Goal: Information Seeking & Learning: Learn about a topic

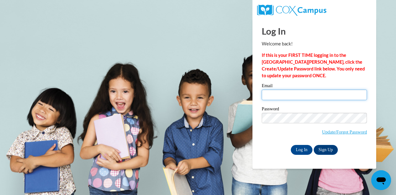
click at [320, 93] on input "Email" at bounding box center [314, 95] width 105 height 11
type input "mgalante@wbsd-schools.org"
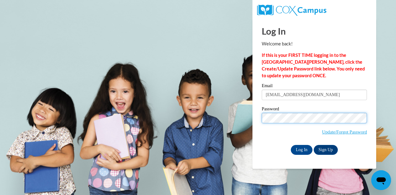
click at [291, 145] on input "Log In" at bounding box center [302, 150] width 22 height 10
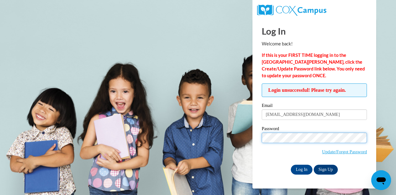
click at [291, 165] on input "Log In" at bounding box center [302, 170] width 22 height 10
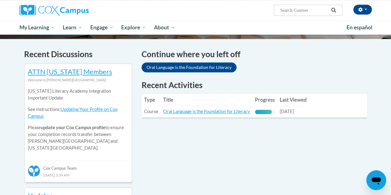
scroll to position [179, 0]
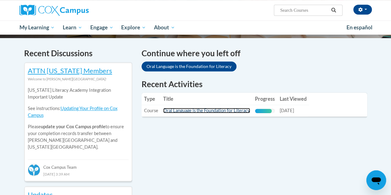
click at [180, 113] on link "Oral Language is the Foundation for Literacy" at bounding box center [206, 110] width 87 height 5
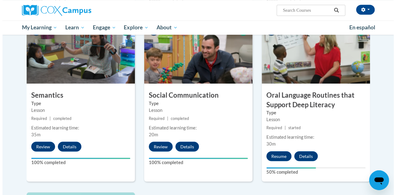
scroll to position [497, 0]
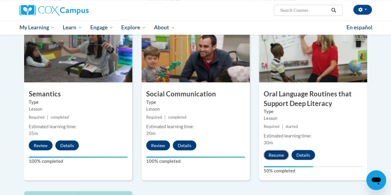
click at [282, 153] on button "Resume" at bounding box center [276, 155] width 25 height 10
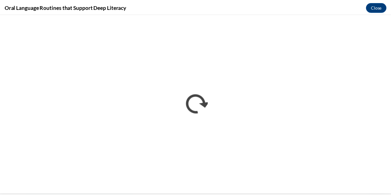
scroll to position [0, 0]
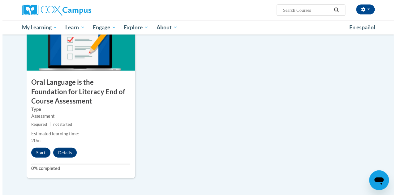
scroll to position [689, 0]
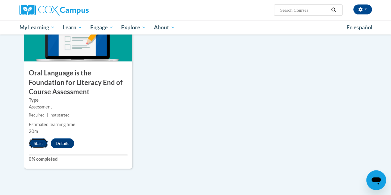
click at [38, 140] on button "Start" at bounding box center [38, 144] width 19 height 10
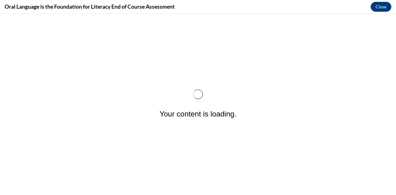
scroll to position [0, 0]
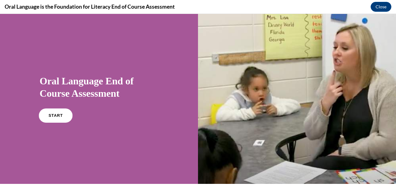
click at [54, 111] on link "START" at bounding box center [56, 116] width 34 height 14
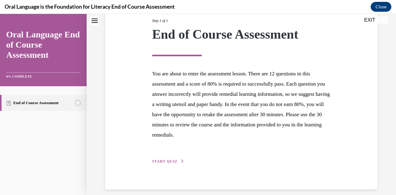
scroll to position [88, 0]
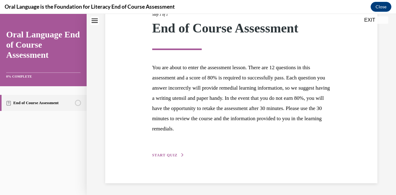
click at [169, 155] on span "START QUIZ" at bounding box center [164, 155] width 25 height 4
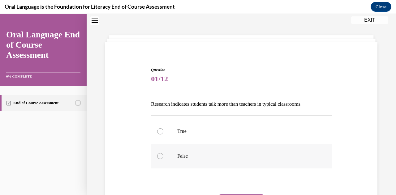
click at [160, 158] on div at bounding box center [160, 156] width 6 height 6
click at [160, 158] on input "False" at bounding box center [160, 156] width 6 height 6
radio input "true"
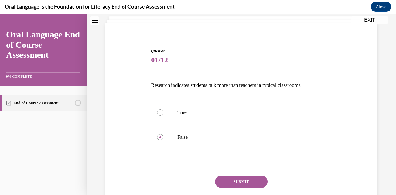
scroll to position [38, 0]
click at [251, 181] on button "SUBMIT" at bounding box center [241, 181] width 53 height 12
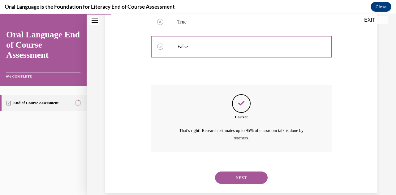
scroll to position [138, 0]
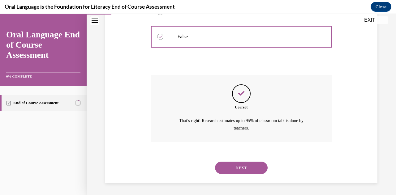
click at [244, 172] on button "NEXT" at bounding box center [241, 168] width 53 height 12
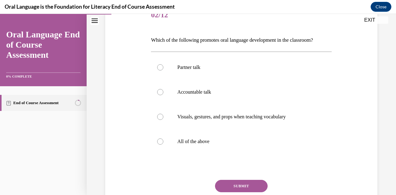
scroll to position [83, 0]
click at [157, 143] on div at bounding box center [160, 142] width 6 height 6
click at [157, 143] on input "All of the above" at bounding box center [160, 142] width 6 height 6
radio input "true"
click at [241, 185] on button "SUBMIT" at bounding box center [241, 186] width 53 height 12
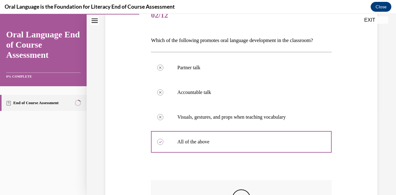
click at [347, 6] on div "Oral Language is the Foundation for Literacy End of Course Assessment Close" at bounding box center [198, 7] width 396 height 14
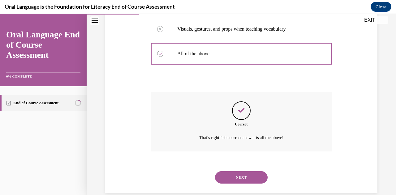
scroll to position [181, 0]
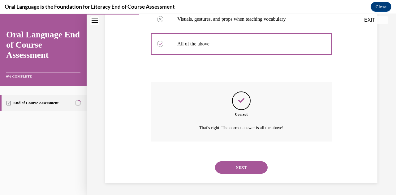
click at [239, 165] on button "NEXT" at bounding box center [241, 167] width 53 height 12
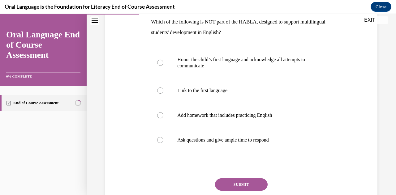
scroll to position [102, 0]
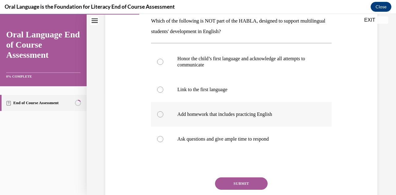
click at [158, 113] on div at bounding box center [160, 114] width 6 height 6
click at [158, 113] on input "Add homework that includes practicing English" at bounding box center [160, 114] width 6 height 6
radio input "true"
click at [236, 184] on button "SUBMIT" at bounding box center [241, 184] width 53 height 12
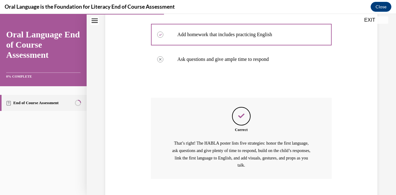
scroll to position [181, 0]
click at [341, 8] on div "Oral Language is the Foundation for Literacy End of Course Assessment Close" at bounding box center [198, 7] width 396 height 14
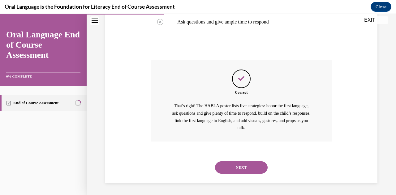
click at [235, 167] on button "NEXT" at bounding box center [241, 167] width 53 height 12
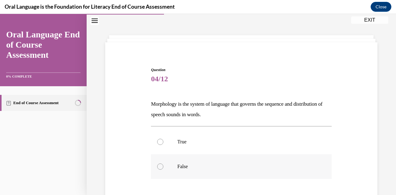
click at [159, 167] on div at bounding box center [160, 167] width 6 height 6
click at [159, 167] on input "False" at bounding box center [160, 167] width 6 height 6
radio input "true"
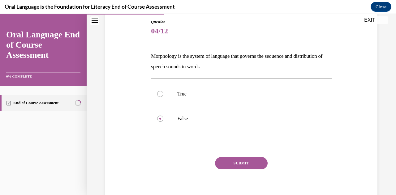
scroll to position [73, 0]
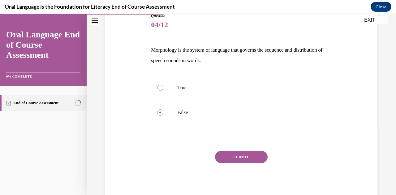
click at [240, 159] on button "SUBMIT" at bounding box center [241, 157] width 53 height 12
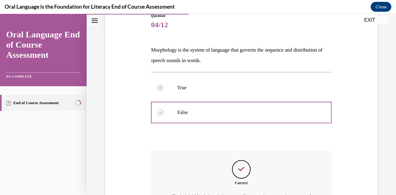
scroll to position [142, 0]
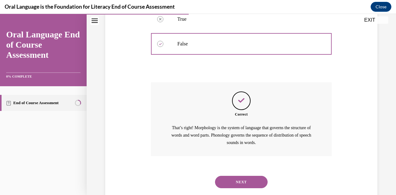
click at [227, 183] on button "NEXT" at bounding box center [241, 182] width 53 height 12
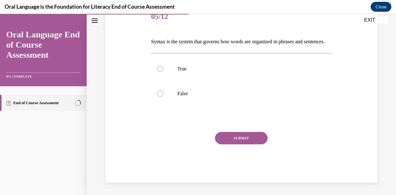
scroll to position [19, 0]
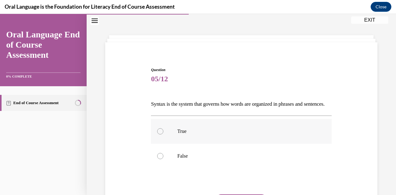
click at [162, 135] on div at bounding box center [160, 131] width 6 height 6
click at [162, 135] on input "True" at bounding box center [160, 131] width 6 height 6
radio input "true"
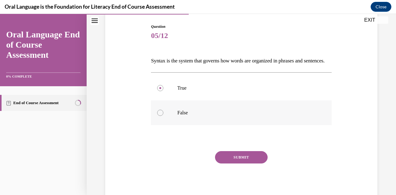
scroll to position [60, 0]
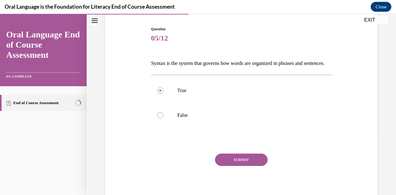
click at [239, 166] on button "SUBMIT" at bounding box center [241, 160] width 53 height 12
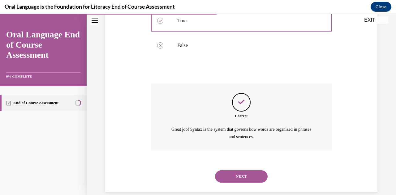
scroll to position [147, 0]
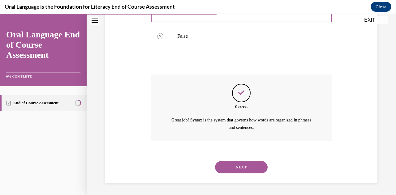
click at [239, 171] on button "NEXT" at bounding box center [241, 167] width 53 height 12
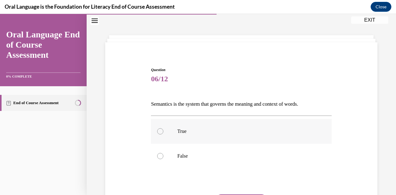
click at [158, 129] on div at bounding box center [160, 131] width 6 height 6
click at [158, 129] on input "True" at bounding box center [160, 131] width 6 height 6
radio input "true"
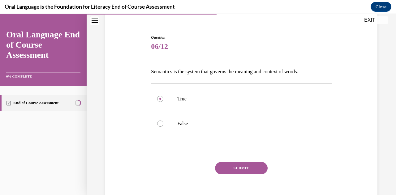
scroll to position [47, 0]
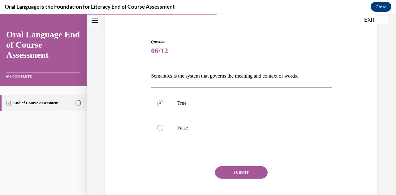
click at [244, 167] on button "SUBMIT" at bounding box center [241, 172] width 53 height 12
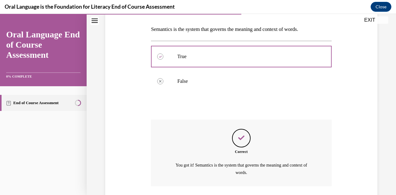
scroll to position [138, 0]
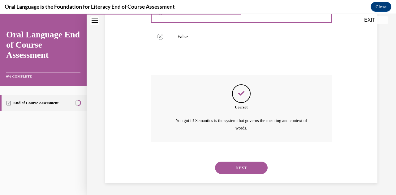
click at [238, 167] on button "NEXT" at bounding box center [241, 168] width 53 height 12
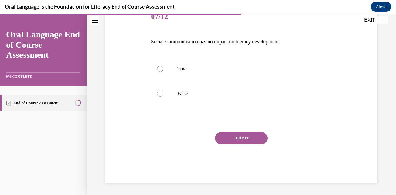
scroll to position [19, 0]
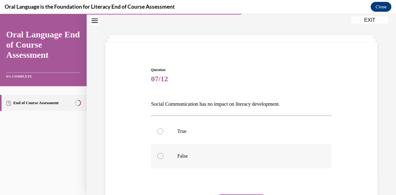
click at [160, 156] on div at bounding box center [160, 156] width 6 height 6
click at [160, 156] on input "False" at bounding box center [160, 156] width 6 height 6
radio input "true"
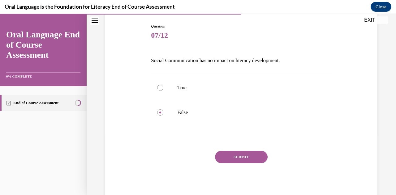
click at [248, 159] on button "SUBMIT" at bounding box center [241, 157] width 53 height 12
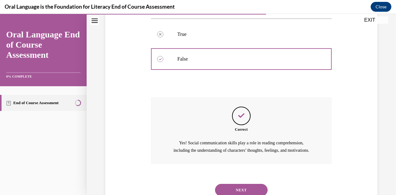
scroll to position [132, 0]
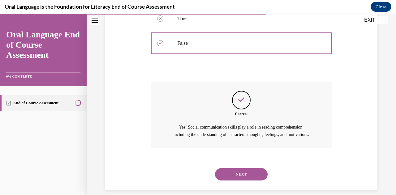
click at [238, 178] on button "NEXT" at bounding box center [241, 174] width 53 height 12
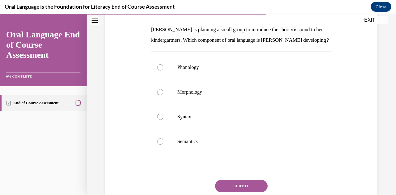
scroll to position [93, 0]
click at [158, 71] on div at bounding box center [160, 68] width 6 height 6
click at [158, 71] on input "Phonology" at bounding box center [160, 68] width 6 height 6
radio input "true"
click at [253, 191] on button "SUBMIT" at bounding box center [241, 187] width 53 height 12
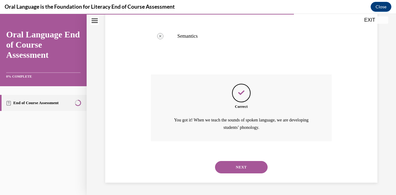
scroll to position [209, 0]
click at [233, 166] on button "NEXT" at bounding box center [241, 167] width 53 height 12
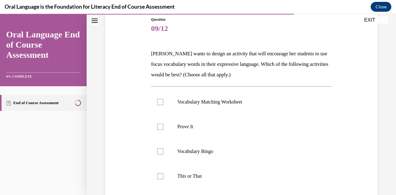
scroll to position [71, 0]
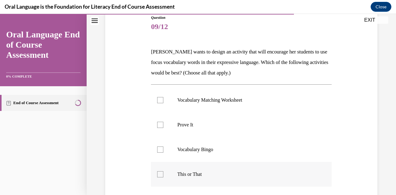
click at [160, 173] on div at bounding box center [160, 174] width 6 height 6
click at [160, 173] on input "This or That" at bounding box center [160, 174] width 6 height 6
checkbox input "true"
click at [161, 124] on div at bounding box center [160, 125] width 6 height 6
click at [161, 124] on input "Prove It" at bounding box center [160, 125] width 6 height 6
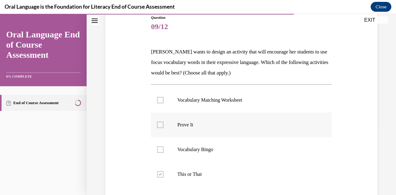
checkbox input "true"
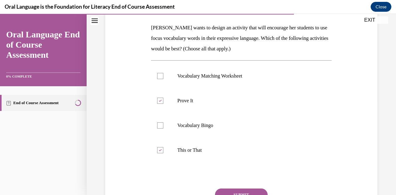
scroll to position [86, 0]
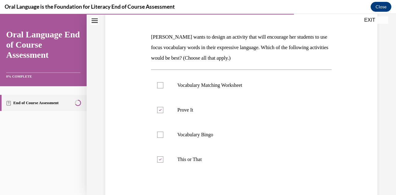
click at [390, 131] on div "Question 09/12 Mrs. Butler wants to design an activity that will encourage her …" at bounding box center [241, 104] width 309 height 314
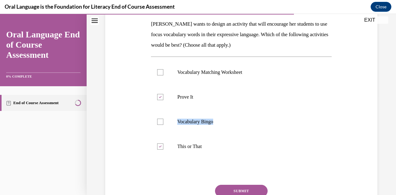
click at [246, 192] on button "SUBMIT" at bounding box center [241, 191] width 53 height 12
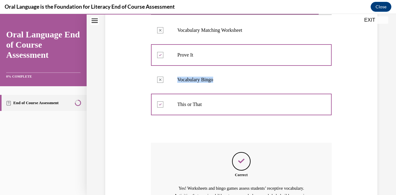
scroll to position [186, 0]
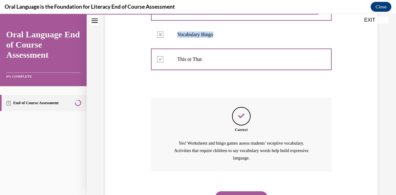
drag, startPoint x: 163, startPoint y: 128, endPoint x: 309, endPoint y: 162, distance: 149.9
click at [309, 162] on div "Correct Yes! Worksheets and bingo games assess students’ receptive vocabulary. …" at bounding box center [241, 135] width 180 height 74
copy div "Correct Yes! Worksheets and bingo games assess students’ receptive vocabulary. …"
click at [245, 193] on button "NEXT" at bounding box center [241, 197] width 53 height 12
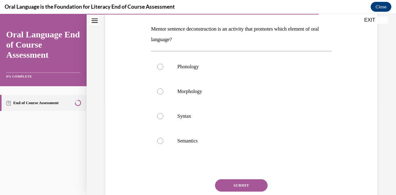
scroll to position [94, 0]
click at [160, 117] on div at bounding box center [160, 116] width 6 height 6
click at [160, 117] on input "Syntax" at bounding box center [160, 116] width 6 height 6
radio input "true"
click at [237, 185] on button "SUBMIT" at bounding box center [241, 185] width 53 height 12
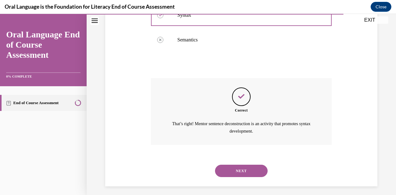
scroll to position [198, 0]
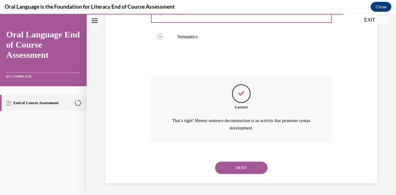
click at [236, 169] on button "NEXT" at bounding box center [241, 168] width 53 height 12
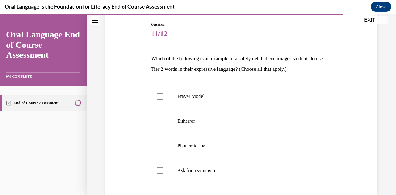
scroll to position [67, 0]
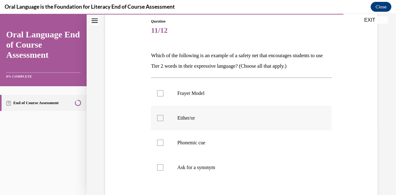
click at [160, 118] on div at bounding box center [160, 118] width 6 height 6
click at [160, 118] on input "Either/or" at bounding box center [160, 118] width 6 height 6
checkbox input "true"
click at [159, 169] on div at bounding box center [160, 168] width 6 height 6
click at [159, 169] on input "Ask for a synonym" at bounding box center [160, 168] width 6 height 6
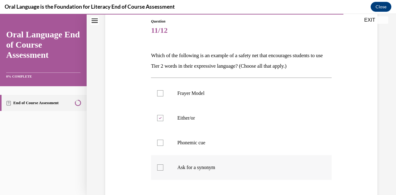
checkbox input "true"
click at [160, 120] on div at bounding box center [160, 118] width 6 height 6
click at [160, 120] on input "Either/or" at bounding box center [160, 118] width 6 height 6
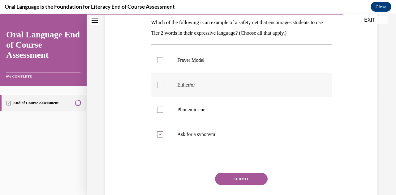
click at [160, 85] on div at bounding box center [160, 85] width 6 height 6
click at [160, 85] on input "Either/or" at bounding box center [160, 85] width 6 height 6
checkbox input "true"
click at [244, 184] on button "SUBMIT" at bounding box center [241, 179] width 53 height 12
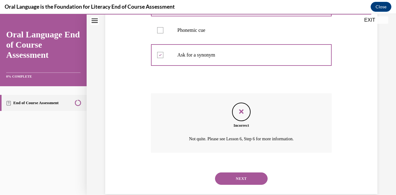
scroll to position [181, 0]
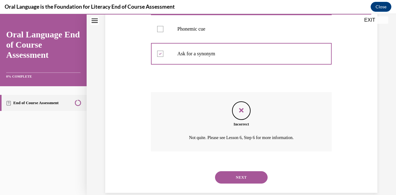
click at [255, 170] on div "NEXT" at bounding box center [241, 177] width 180 height 25
click at [249, 174] on button "NEXT" at bounding box center [241, 177] width 53 height 12
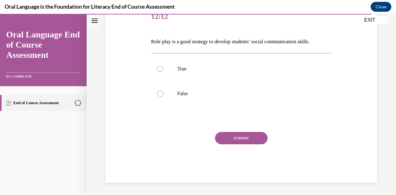
scroll to position [19, 0]
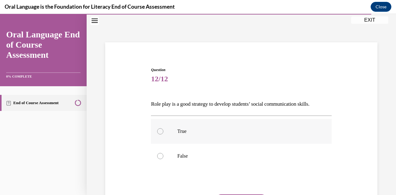
click at [158, 133] on div at bounding box center [160, 131] width 6 height 6
click at [158, 133] on input "True" at bounding box center [160, 131] width 6 height 6
radio input "true"
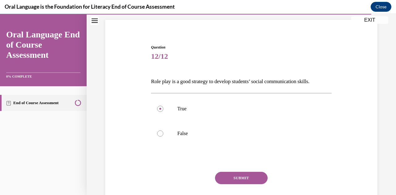
scroll to position [43, 0]
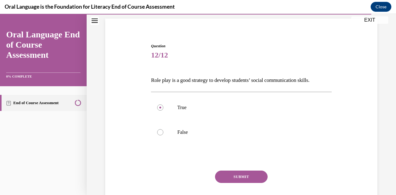
click at [256, 173] on button "SUBMIT" at bounding box center [241, 177] width 53 height 12
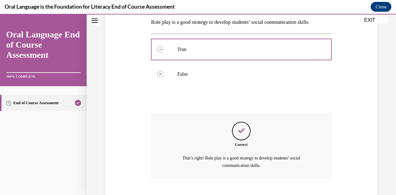
scroll to position [110, 0]
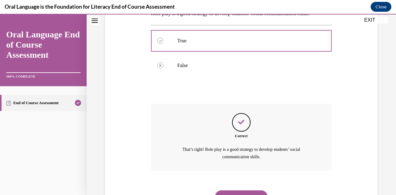
click at [255, 193] on button "NEXT" at bounding box center [241, 197] width 53 height 12
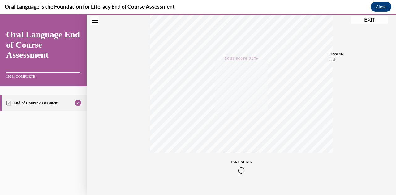
scroll to position [136, 0]
click at [242, 151] on div "TAKE AGAIN" at bounding box center [241, 154] width 22 height 15
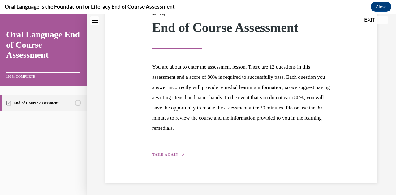
scroll to position [88, 0]
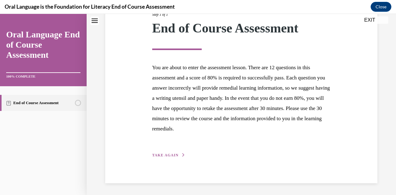
click at [153, 155] on span "TAKE AGAIN" at bounding box center [165, 155] width 26 height 4
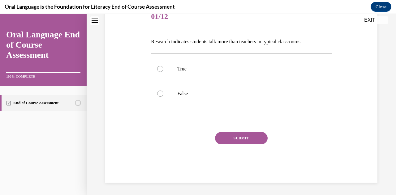
scroll to position [19, 0]
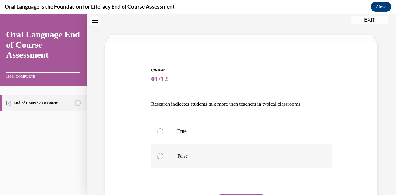
click at [160, 156] on div at bounding box center [160, 156] width 6 height 6
click at [160, 156] on input "False" at bounding box center [160, 156] width 6 height 6
radio input "true"
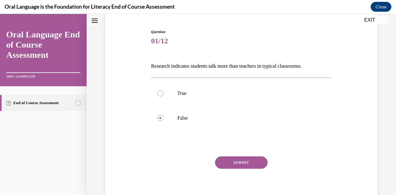
scroll to position [62, 0]
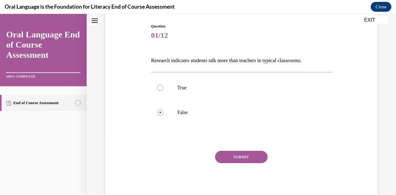
click at [240, 161] on button "SUBMIT" at bounding box center [241, 157] width 53 height 12
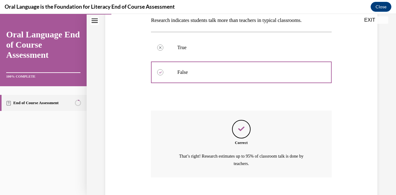
scroll to position [138, 0]
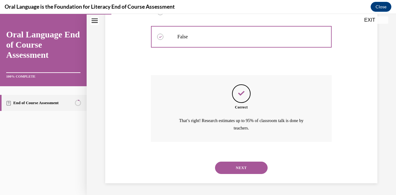
click at [247, 170] on button "NEXT" at bounding box center [241, 168] width 53 height 12
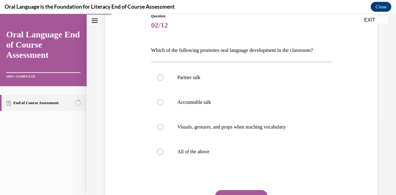
scroll to position [74, 0]
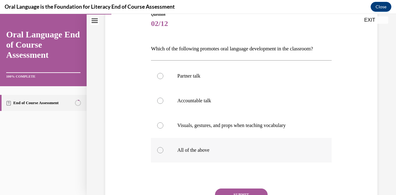
click at [161, 149] on div at bounding box center [160, 150] width 6 height 6
click at [161, 149] on input "All of the above" at bounding box center [160, 150] width 6 height 6
radio input "true"
click at [184, 184] on div "Question 02/12 Which of the following promotes oral language development in the…" at bounding box center [241, 126] width 180 height 228
click at [239, 190] on button "SUBMIT" at bounding box center [241, 195] width 53 height 12
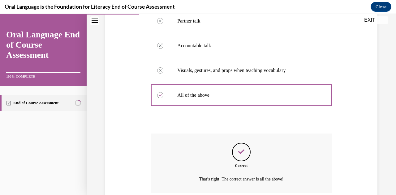
scroll to position [181, 0]
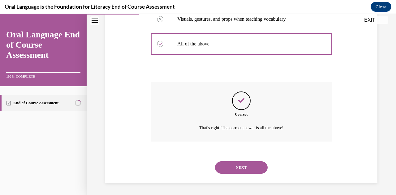
click at [245, 166] on button "NEXT" at bounding box center [241, 167] width 53 height 12
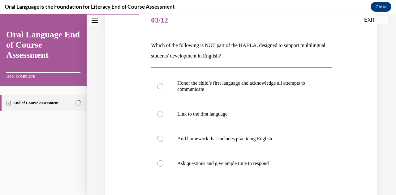
scroll to position [81, 0]
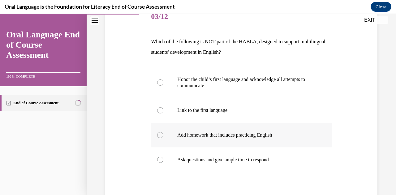
click at [160, 135] on div at bounding box center [160, 135] width 6 height 6
click at [160, 135] on input "Add homework that includes practicing English" at bounding box center [160, 135] width 6 height 6
radio input "true"
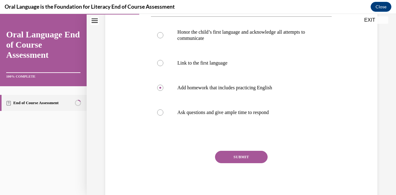
click at [243, 153] on button "SUBMIT" at bounding box center [241, 157] width 53 height 12
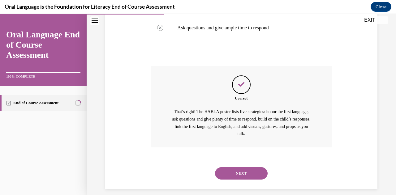
click at [244, 177] on button "NEXT" at bounding box center [241, 173] width 53 height 12
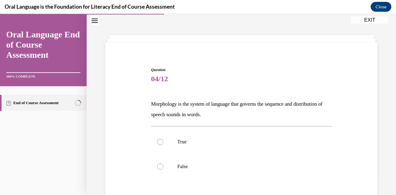
click at [246, 179] on div "True False" at bounding box center [241, 154] width 180 height 56
click at [158, 168] on div at bounding box center [160, 167] width 6 height 6
click at [158, 168] on input "False" at bounding box center [160, 167] width 6 height 6
radio input "true"
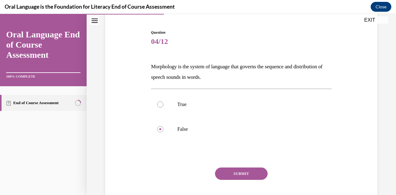
scroll to position [61, 0]
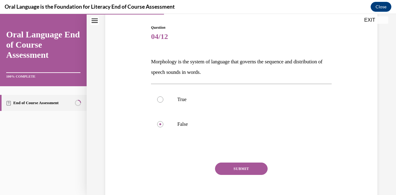
click at [247, 167] on button "SUBMIT" at bounding box center [241, 169] width 53 height 12
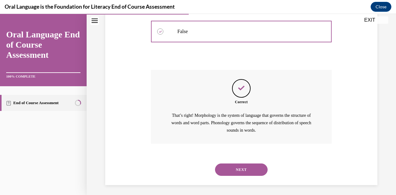
scroll to position [156, 0]
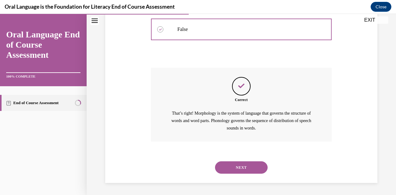
click at [239, 170] on button "NEXT" at bounding box center [241, 167] width 53 height 12
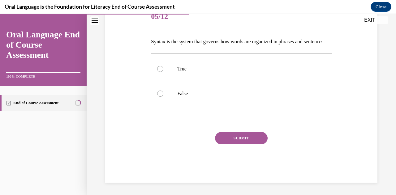
scroll to position [19, 0]
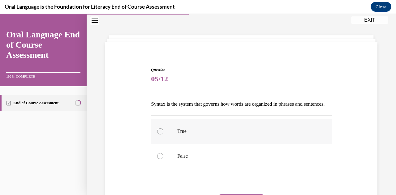
click at [161, 135] on div at bounding box center [160, 131] width 6 height 6
click at [161, 135] on input "True" at bounding box center [160, 131] width 6 height 6
radio input "true"
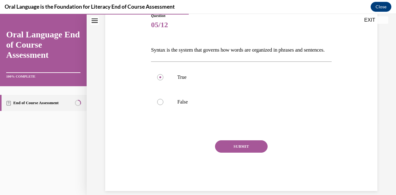
click at [239, 153] on button "SUBMIT" at bounding box center [241, 146] width 53 height 12
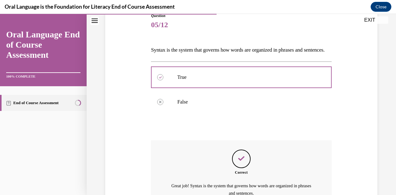
scroll to position [149, 0]
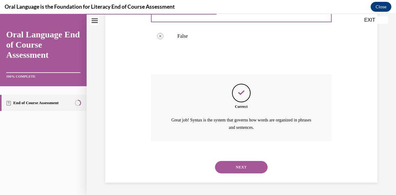
click at [224, 170] on button "NEXT" at bounding box center [241, 167] width 53 height 12
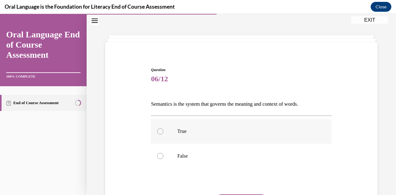
click at [159, 132] on div at bounding box center [160, 131] width 6 height 6
click at [159, 132] on input "True" at bounding box center [160, 131] width 6 height 6
radio input "true"
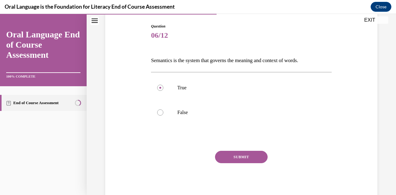
click at [245, 156] on button "SUBMIT" at bounding box center [241, 157] width 53 height 12
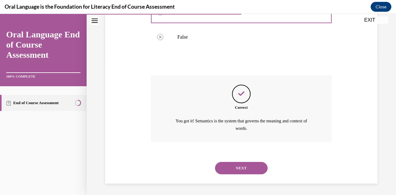
click at [234, 167] on button "NEXT" at bounding box center [241, 168] width 53 height 12
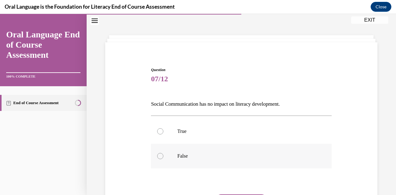
click at [160, 156] on div at bounding box center [160, 156] width 6 height 6
click at [160, 156] on input "False" at bounding box center [160, 156] width 6 height 6
radio input "true"
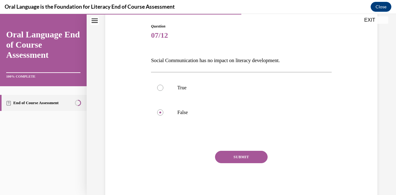
click at [242, 157] on button "SUBMIT" at bounding box center [241, 157] width 53 height 12
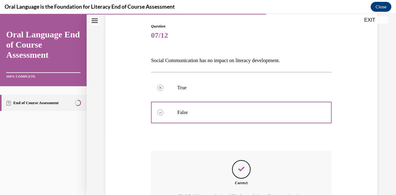
scroll to position [146, 0]
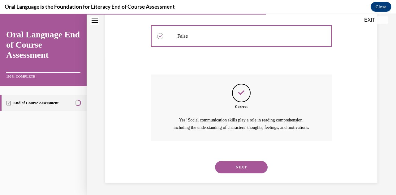
click at [241, 166] on button "NEXT" at bounding box center [241, 167] width 53 height 12
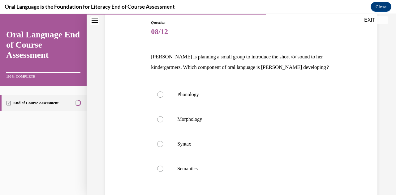
scroll to position [79, 0]
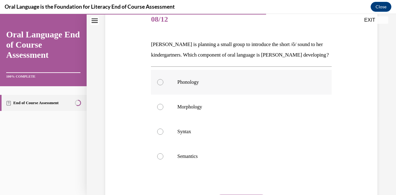
click at [159, 85] on div at bounding box center [160, 82] width 6 height 6
click at [159, 85] on input "Phonology" at bounding box center [160, 82] width 6 height 6
radio input "true"
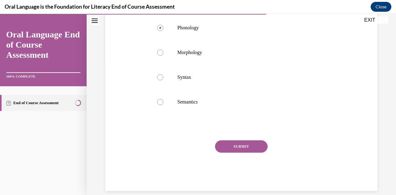
click at [223, 153] on button "SUBMIT" at bounding box center [241, 146] width 53 height 12
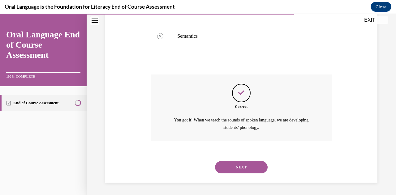
scroll to position [209, 0]
click at [237, 170] on button "NEXT" at bounding box center [241, 167] width 53 height 12
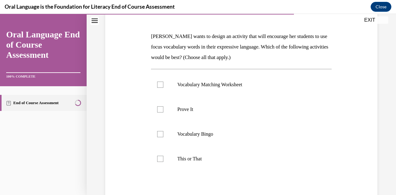
scroll to position [90, 0]
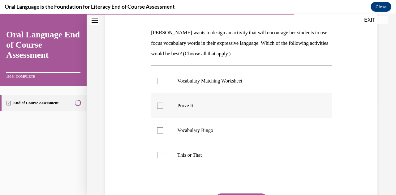
click at [161, 105] on div at bounding box center [160, 106] width 6 height 6
click at [161, 105] on input "Prove It" at bounding box center [160, 106] width 6 height 6
checkbox input "true"
click at [160, 156] on div at bounding box center [160, 155] width 6 height 6
click at [160, 156] on input "This or That" at bounding box center [160, 155] width 6 height 6
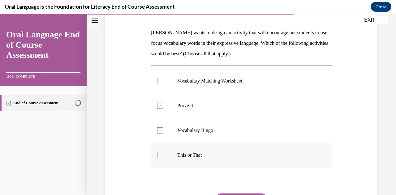
checkbox input "true"
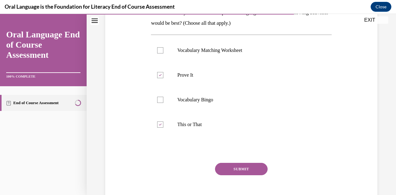
click at [252, 166] on button "SUBMIT" at bounding box center [241, 169] width 53 height 12
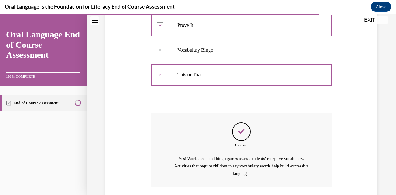
scroll to position [216, 0]
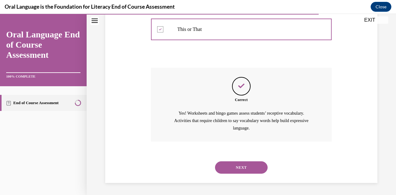
click at [244, 166] on button "NEXT" at bounding box center [241, 167] width 53 height 12
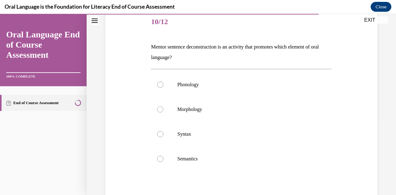
scroll to position [74, 0]
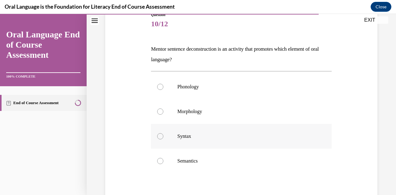
click at [161, 133] on label "Syntax" at bounding box center [241, 136] width 180 height 25
click at [161, 133] on input "Syntax" at bounding box center [160, 136] width 6 height 6
radio input "true"
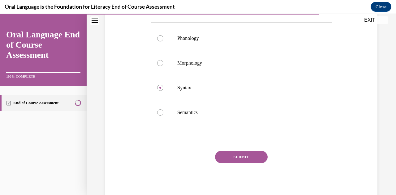
click at [246, 158] on button "SUBMIT" at bounding box center [241, 157] width 53 height 12
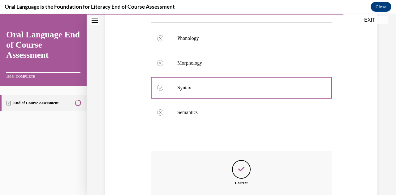
scroll to position [198, 0]
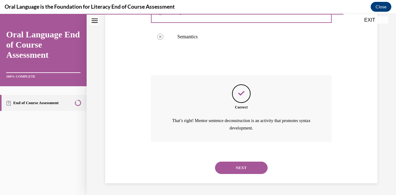
click at [246, 167] on button "NEXT" at bounding box center [241, 168] width 53 height 12
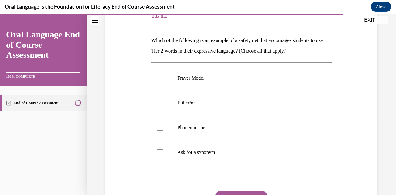
scroll to position [82, 0]
click at [159, 152] on div at bounding box center [160, 153] width 6 height 6
click at [159, 152] on input "Ask for a synonym" at bounding box center [160, 153] width 6 height 6
checkbox input "true"
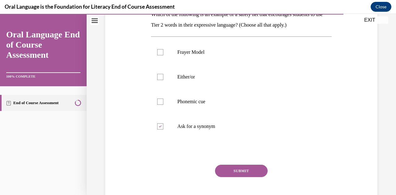
click at [248, 167] on button "SUBMIT" at bounding box center [241, 171] width 53 height 12
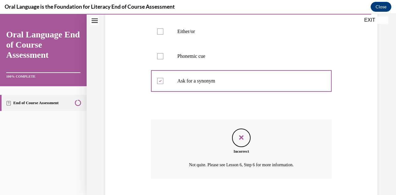
scroll to position [191, 0]
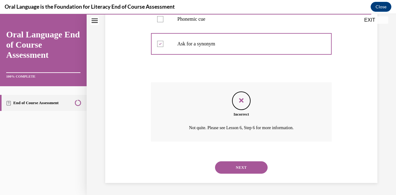
click at [241, 168] on button "NEXT" at bounding box center [241, 167] width 53 height 12
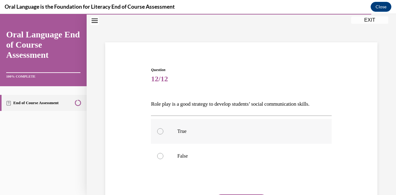
click at [160, 131] on div at bounding box center [160, 131] width 6 height 6
click at [160, 131] on input "True" at bounding box center [160, 131] width 6 height 6
radio input "true"
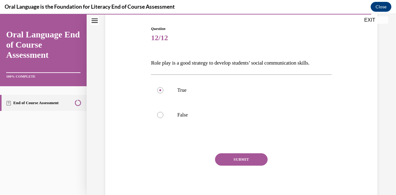
scroll to position [58, 0]
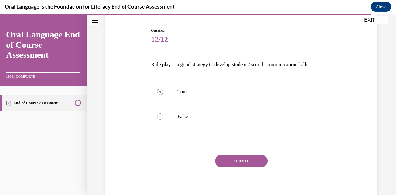
click at [239, 164] on button "SUBMIT" at bounding box center [241, 161] width 53 height 12
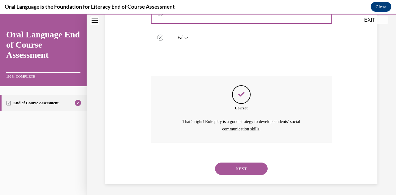
scroll to position [137, 0]
click at [237, 170] on button "NEXT" at bounding box center [241, 169] width 53 height 12
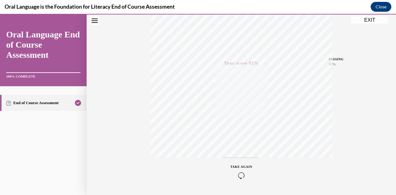
scroll to position [119, 0]
click at [232, 168] on div "TAKE AGAIN" at bounding box center [241, 170] width 22 height 15
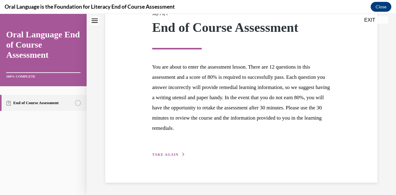
scroll to position [88, 0]
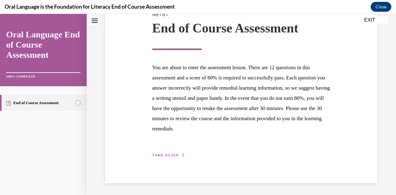
click at [158, 154] on span "TAKE AGAIN" at bounding box center [165, 155] width 26 height 4
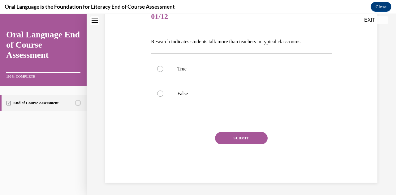
scroll to position [19, 0]
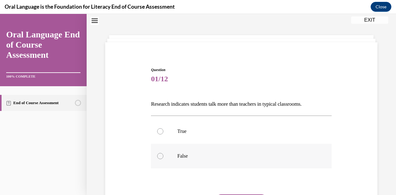
click at [160, 157] on div at bounding box center [160, 156] width 6 height 6
click at [160, 157] on input "False" at bounding box center [160, 156] width 6 height 6
radio input "true"
click at [288, 158] on p "False" at bounding box center [246, 156] width 139 height 6
click at [163, 158] on input "False" at bounding box center [160, 156] width 6 height 6
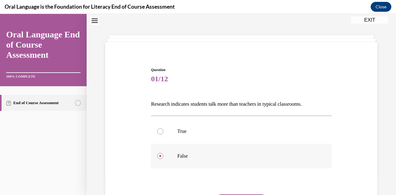
click at [157, 128] on input "True" at bounding box center [160, 131] width 6 height 6
radio input "true"
click at [157, 153] on input "False" at bounding box center [160, 156] width 6 height 6
radio input "true"
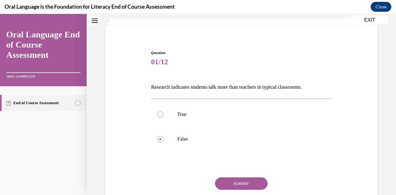
scroll to position [54, 0]
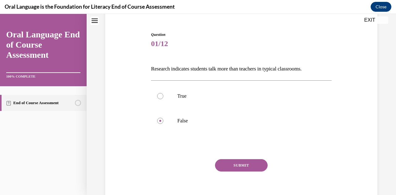
click at [245, 164] on button "SUBMIT" at bounding box center [241, 165] width 53 height 12
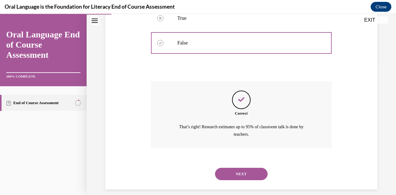
scroll to position [134, 0]
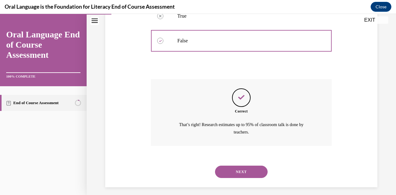
click at [236, 172] on button "NEXT" at bounding box center [241, 172] width 53 height 12
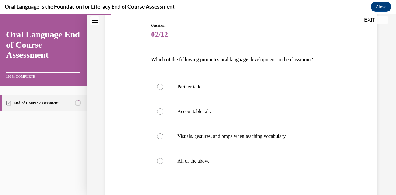
scroll to position [61, 0]
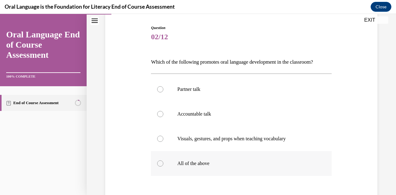
click at [160, 165] on div at bounding box center [160, 164] width 6 height 6
click at [160, 165] on input "All of the above" at bounding box center [160, 164] width 6 height 6
radio input "true"
click at [390, 151] on div "Question 02/12 Which of the following promotes oral language development in the…" at bounding box center [241, 118] width 309 height 293
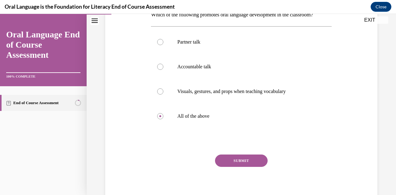
scroll to position [108, 0]
click at [234, 159] on button "SUBMIT" at bounding box center [241, 161] width 53 height 12
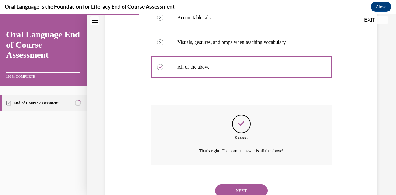
scroll to position [181, 0]
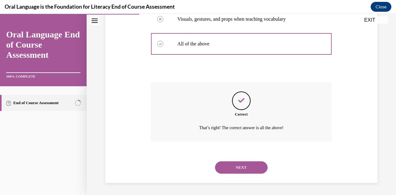
click at [249, 166] on button "NEXT" at bounding box center [241, 167] width 53 height 12
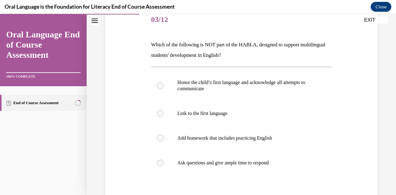
scroll to position [81, 0]
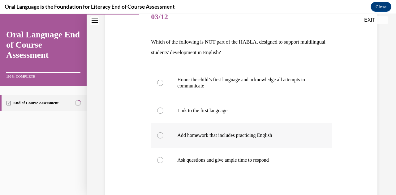
click at [158, 134] on div at bounding box center [160, 135] width 6 height 6
click at [158, 134] on input "Add homework that includes practicing English" at bounding box center [160, 135] width 6 height 6
radio input "true"
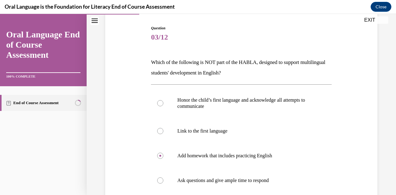
scroll to position [60, 0]
click at [390, 90] on div "Question 03/12 Which of the following is NOT part of the HABLA, designed to sup…" at bounding box center [241, 127] width 309 height 309
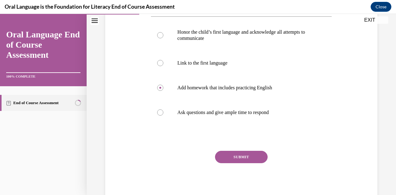
click at [238, 158] on button "SUBMIT" at bounding box center [241, 157] width 53 height 12
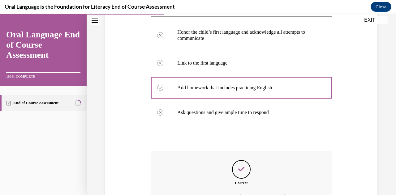
scroll to position [219, 0]
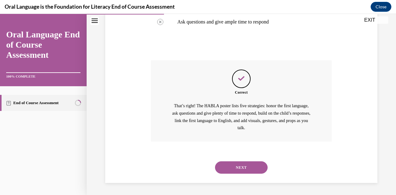
click at [225, 170] on button "NEXT" at bounding box center [241, 167] width 53 height 12
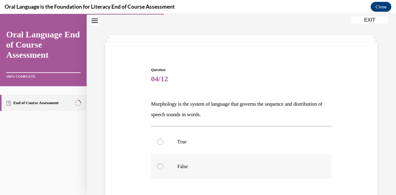
click at [160, 168] on div at bounding box center [160, 167] width 6 height 6
click at [160, 168] on input "False" at bounding box center [160, 167] width 6 height 6
radio input "true"
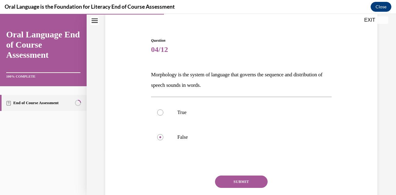
scroll to position [73, 0]
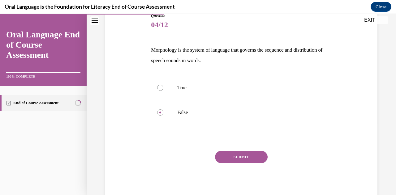
click at [246, 154] on button "SUBMIT" at bounding box center [241, 157] width 53 height 12
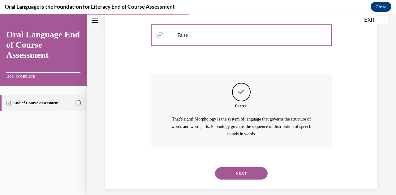
scroll to position [156, 0]
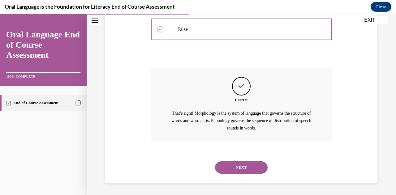
click at [252, 164] on button "NEXT" at bounding box center [241, 167] width 53 height 12
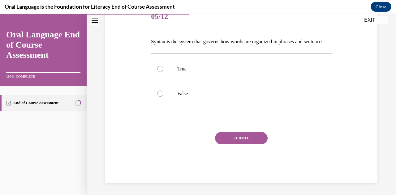
scroll to position [19, 0]
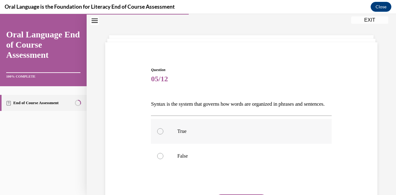
click at [159, 135] on div at bounding box center [160, 131] width 6 height 6
click at [159, 135] on input "True" at bounding box center [160, 131] width 6 height 6
radio input "true"
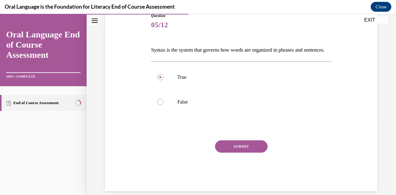
click at [227, 153] on button "SUBMIT" at bounding box center [241, 146] width 53 height 12
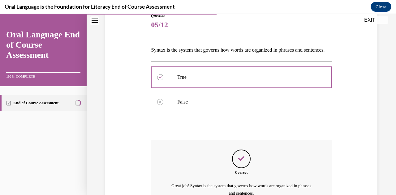
scroll to position [149, 0]
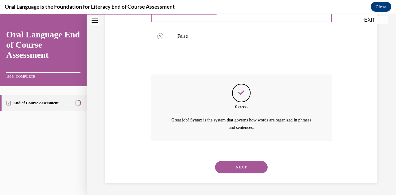
click at [244, 166] on button "NEXT" at bounding box center [241, 167] width 53 height 12
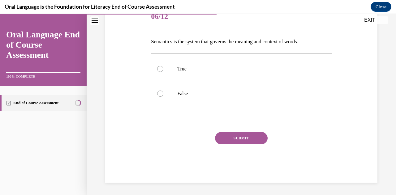
scroll to position [19, 0]
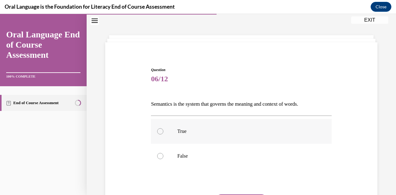
click at [160, 131] on div at bounding box center [160, 131] width 6 height 6
click at [160, 131] on input "True" at bounding box center [160, 131] width 6 height 6
radio input "true"
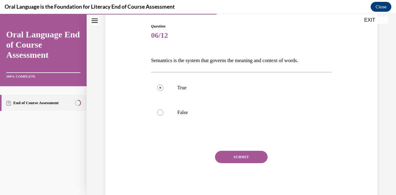
click at [249, 152] on button "SUBMIT" at bounding box center [241, 157] width 53 height 12
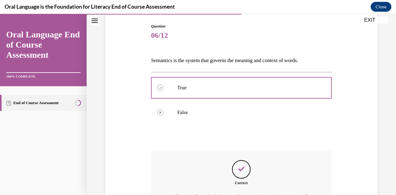
scroll to position [130, 0]
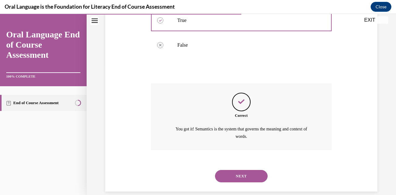
click at [236, 175] on button "NEXT" at bounding box center [241, 176] width 53 height 12
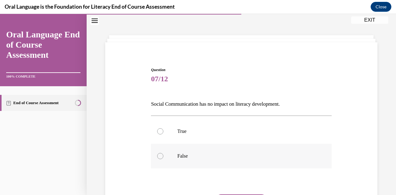
click at [158, 157] on div at bounding box center [160, 156] width 6 height 6
click at [158, 157] on input "False" at bounding box center [160, 156] width 6 height 6
radio input "true"
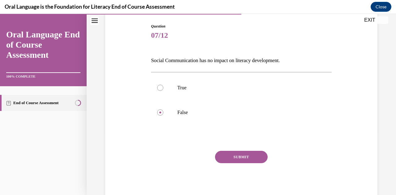
click at [249, 153] on button "SUBMIT" at bounding box center [241, 157] width 53 height 12
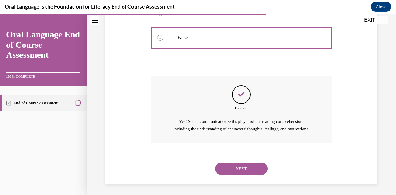
scroll to position [146, 0]
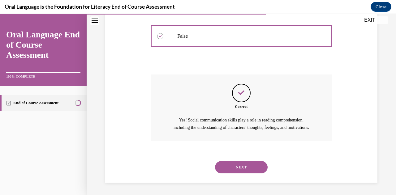
click at [233, 170] on button "NEXT" at bounding box center [241, 167] width 53 height 12
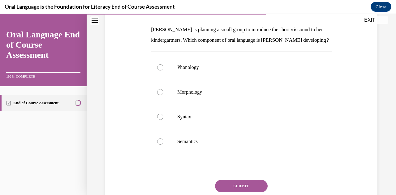
scroll to position [97, 0]
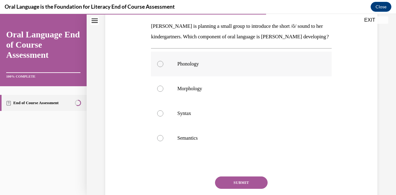
click at [154, 76] on label "Phonology" at bounding box center [241, 64] width 180 height 25
click at [157, 67] on input "Phonology" at bounding box center [160, 64] width 6 height 6
radio input "true"
click at [233, 189] on button "SUBMIT" at bounding box center [241, 183] width 53 height 12
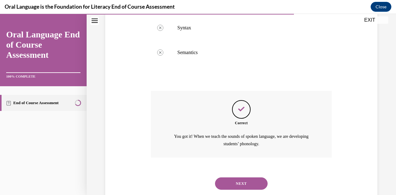
scroll to position [209, 0]
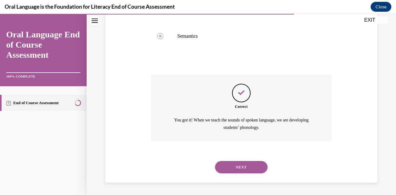
click at [232, 169] on button "NEXT" at bounding box center [241, 167] width 53 height 12
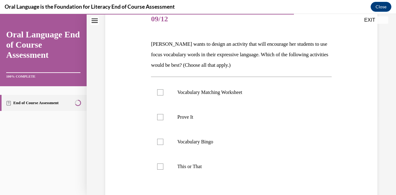
scroll to position [95, 0]
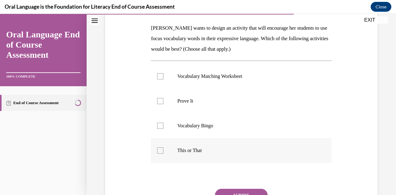
click at [161, 151] on div at bounding box center [160, 151] width 6 height 6
click at [161, 151] on input "This or That" at bounding box center [160, 151] width 6 height 6
checkbox input "true"
click at [159, 104] on div at bounding box center [160, 101] width 6 height 6
click at [159, 104] on input "Prove It" at bounding box center [160, 101] width 6 height 6
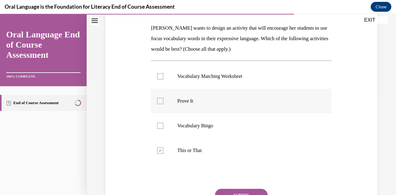
checkbox input "true"
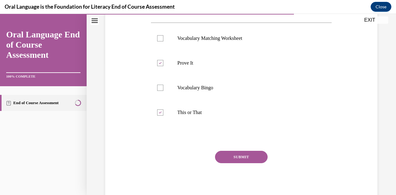
click at [245, 155] on button "SUBMIT" at bounding box center [241, 157] width 53 height 12
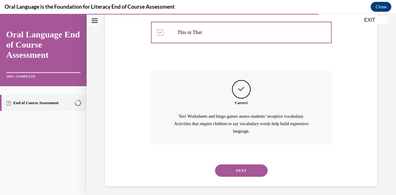
scroll to position [216, 0]
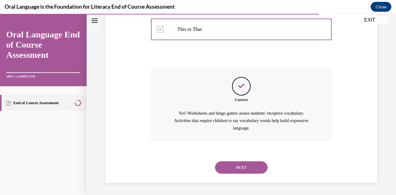
click at [230, 169] on button "NEXT" at bounding box center [241, 167] width 53 height 12
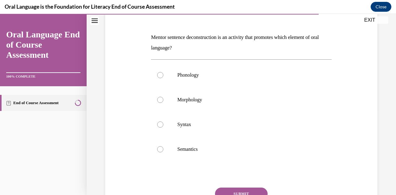
scroll to position [86, 0]
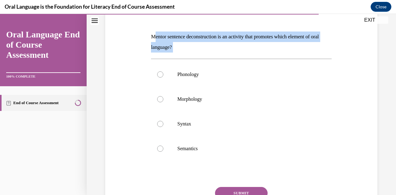
drag, startPoint x: 155, startPoint y: 36, endPoint x: 147, endPoint y: 54, distance: 19.2
click at [147, 54] on div "Question 10/12 Mentor sentence deconstruction is an activity that promotes whic…" at bounding box center [241, 109] width 275 height 257
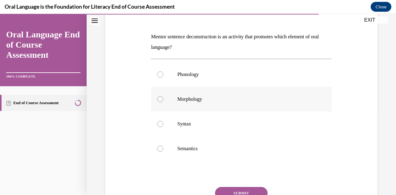
click at [159, 97] on div at bounding box center [160, 99] width 6 height 6
click at [159, 97] on input "Morphology" at bounding box center [160, 99] width 6 height 6
radio input "true"
drag, startPoint x: 243, startPoint y: 191, endPoint x: 235, endPoint y: 192, distance: 7.8
click at [235, 192] on button "SUBMIT" at bounding box center [241, 193] width 53 height 12
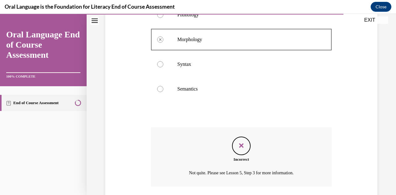
scroll to position [191, 0]
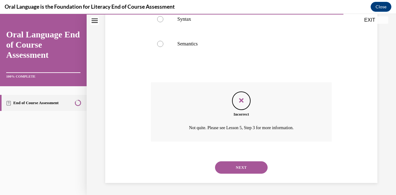
click at [239, 166] on button "NEXT" at bounding box center [241, 167] width 53 height 12
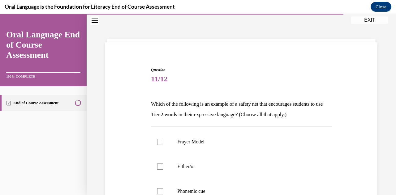
scroll to position [71, 0]
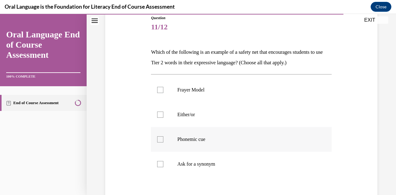
click at [160, 140] on div at bounding box center [160, 139] width 6 height 6
click at [160, 140] on input "Phonemic cue" at bounding box center [160, 139] width 6 height 6
checkbox input "true"
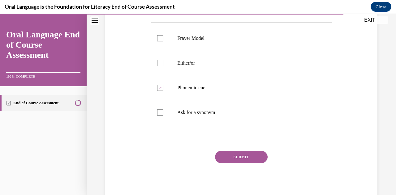
click at [233, 154] on button "SUBMIT" at bounding box center [241, 157] width 53 height 12
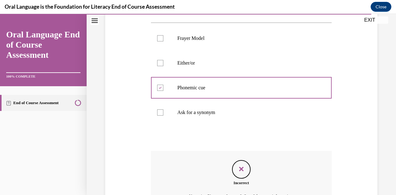
scroll to position [180, 0]
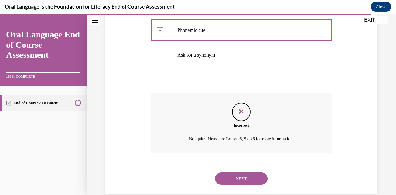
click at [240, 178] on button "NEXT" at bounding box center [241, 179] width 53 height 12
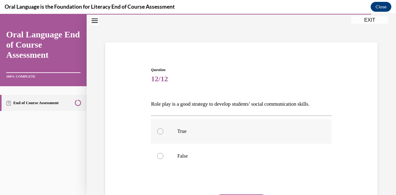
click at [156, 136] on label "True" at bounding box center [241, 131] width 180 height 25
click at [157, 135] on input "True" at bounding box center [160, 131] width 6 height 6
radio input "true"
click at [253, 193] on div "Question 12/12 Role play is a good strategy to develop students’ social communi…" at bounding box center [241, 156] width 180 height 178
click at [297, 166] on label "False" at bounding box center [241, 156] width 180 height 25
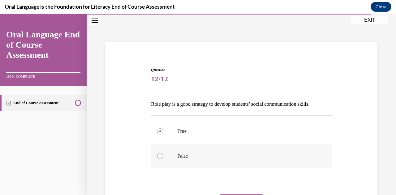
click at [163, 159] on input "False" at bounding box center [160, 156] width 6 height 6
radio input "true"
click at [274, 127] on label "True" at bounding box center [241, 131] width 180 height 25
click at [163, 128] on input "True" at bounding box center [160, 131] width 6 height 6
radio input "true"
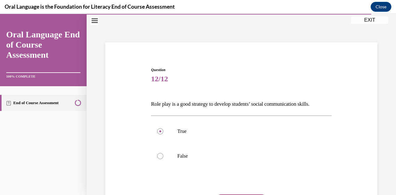
scroll to position [62, 0]
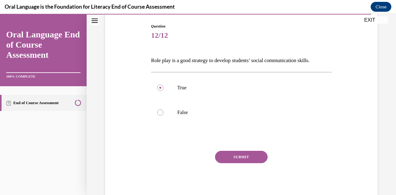
click at [250, 152] on button "SUBMIT" at bounding box center [241, 157] width 53 height 12
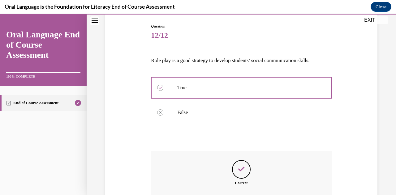
scroll to position [113, 0]
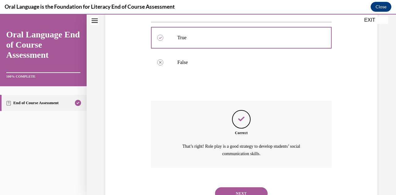
click at [232, 190] on button "NEXT" at bounding box center [241, 193] width 53 height 12
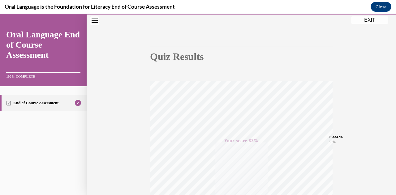
scroll to position [136, 0]
click at [235, 145] on button "TAKE AGAIN" at bounding box center [241, 154] width 37 height 28
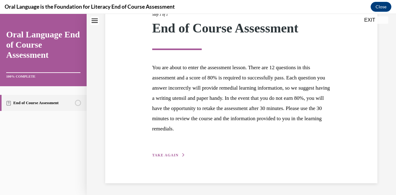
click at [160, 157] on span "TAKE AGAIN" at bounding box center [165, 155] width 26 height 4
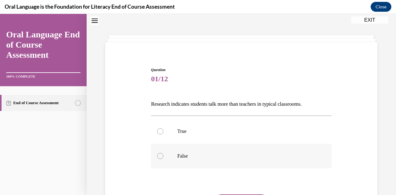
click at [158, 155] on div at bounding box center [160, 156] width 6 height 6
click at [158, 155] on input "False" at bounding box center [160, 156] width 6 height 6
radio input "true"
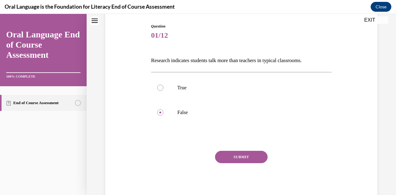
click at [248, 157] on button "SUBMIT" at bounding box center [241, 157] width 53 height 12
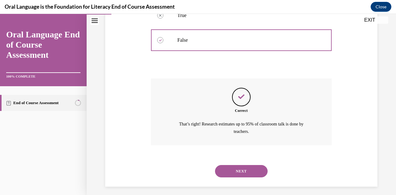
click at [235, 172] on button "NEXT" at bounding box center [241, 171] width 53 height 12
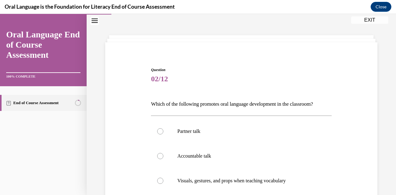
scroll to position [89, 0]
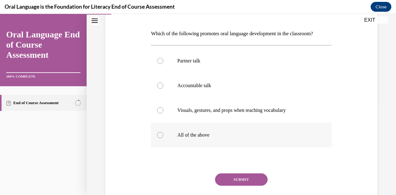
click at [160, 132] on div at bounding box center [160, 135] width 6 height 6
click at [160, 132] on input "All of the above" at bounding box center [160, 135] width 6 height 6
radio input "true"
click at [259, 183] on button "SUBMIT" at bounding box center [241, 180] width 53 height 12
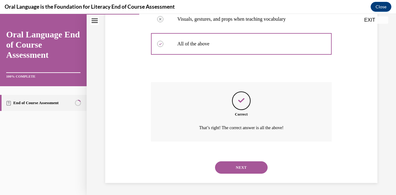
click at [252, 167] on button "NEXT" at bounding box center [241, 167] width 53 height 12
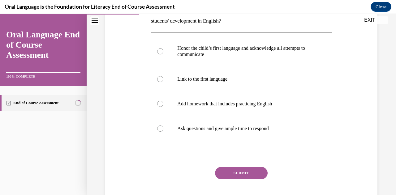
scroll to position [121, 0]
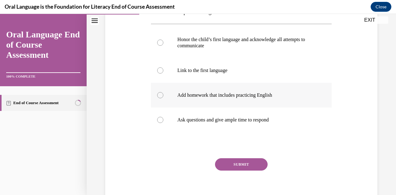
click at [159, 92] on div at bounding box center [160, 95] width 6 height 6
click at [159, 92] on input "Add homework that includes practicing English" at bounding box center [160, 95] width 6 height 6
radio input "true"
drag, startPoint x: 255, startPoint y: 171, endPoint x: 255, endPoint y: 166, distance: 5.9
click at [255, 166] on div "SUBMIT NEXT" at bounding box center [241, 183] width 180 height 51
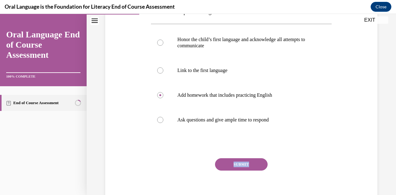
click at [255, 166] on button "SUBMIT" at bounding box center [241, 164] width 53 height 12
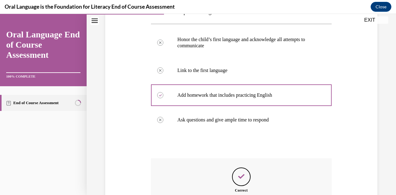
scroll to position [219, 0]
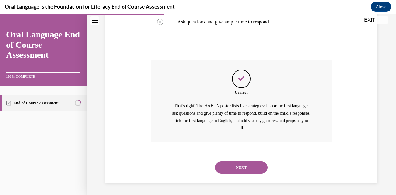
click at [239, 163] on button "NEXT" at bounding box center [241, 167] width 53 height 12
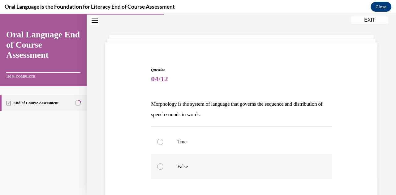
click at [159, 165] on div at bounding box center [160, 167] width 6 height 6
click at [159, 165] on input "False" at bounding box center [160, 167] width 6 height 6
radio input "true"
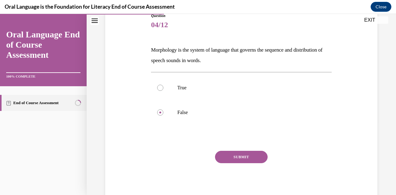
click at [219, 156] on button "SUBMIT" at bounding box center [241, 157] width 53 height 12
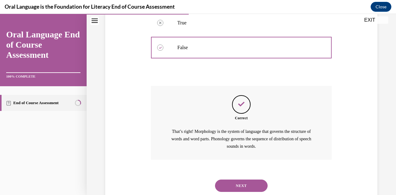
click at [232, 180] on button "NEXT" at bounding box center [241, 186] width 53 height 12
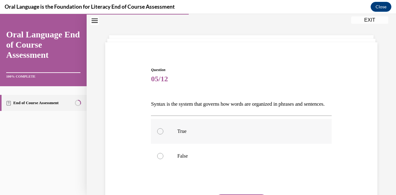
click at [160, 135] on div at bounding box center [160, 131] width 6 height 6
click at [160, 135] on input "True" at bounding box center [160, 131] width 6 height 6
radio input "true"
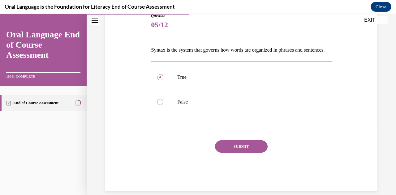
click at [233, 153] on button "SUBMIT" at bounding box center [241, 146] width 53 height 12
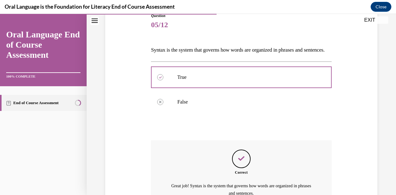
scroll to position [149, 0]
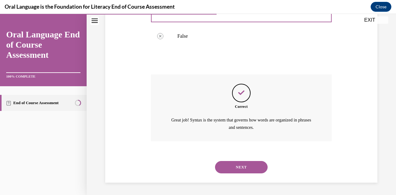
click at [239, 165] on button "NEXT" at bounding box center [241, 167] width 53 height 12
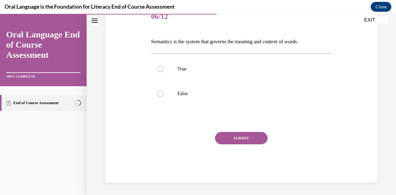
scroll to position [19, 0]
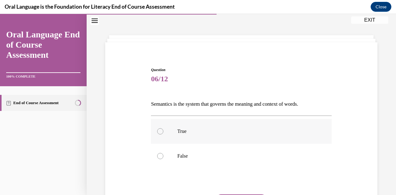
click at [157, 132] on div at bounding box center [160, 131] width 6 height 6
click at [157, 132] on input "True" at bounding box center [160, 131] width 6 height 6
radio input "true"
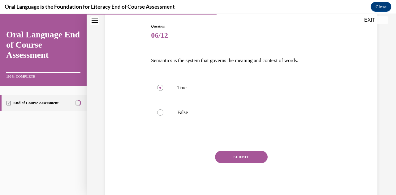
click at [239, 152] on button "SUBMIT" at bounding box center [241, 157] width 53 height 12
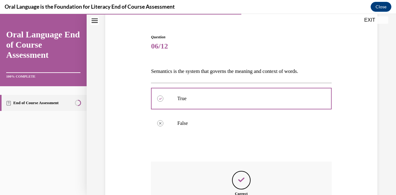
scroll to position [138, 0]
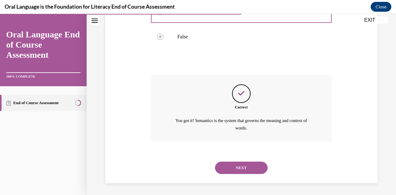
click at [238, 167] on button "NEXT" at bounding box center [241, 168] width 53 height 12
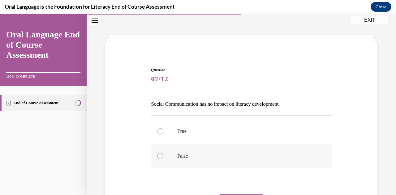
click at [160, 156] on div at bounding box center [160, 156] width 6 height 6
click at [160, 156] on input "False" at bounding box center [160, 156] width 6 height 6
radio input "true"
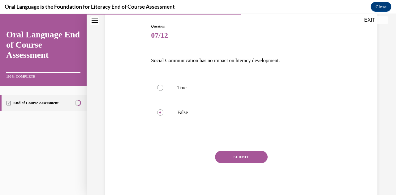
click at [239, 161] on button "SUBMIT" at bounding box center [241, 157] width 53 height 12
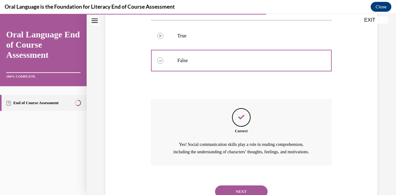
click at [239, 186] on button "NEXT" at bounding box center [241, 192] width 53 height 12
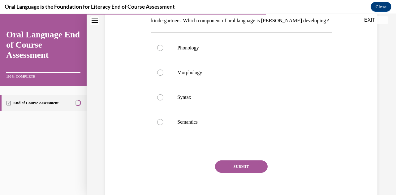
scroll to position [110, 0]
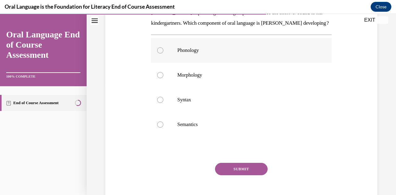
click at [161, 54] on div at bounding box center [160, 50] width 6 height 6
click at [161, 54] on input "Phonology" at bounding box center [160, 50] width 6 height 6
radio input "true"
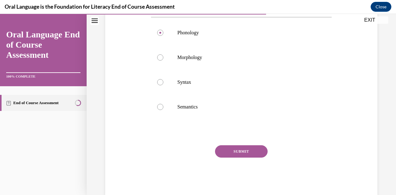
scroll to position [129, 0]
click at [245, 157] on button "SUBMIT" at bounding box center [241, 151] width 53 height 12
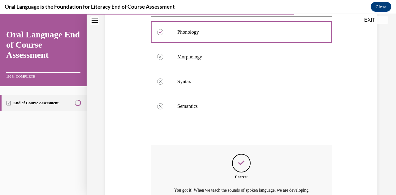
scroll to position [209, 0]
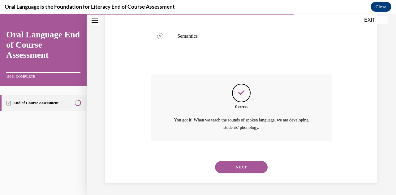
click at [248, 165] on button "NEXT" at bounding box center [241, 167] width 53 height 12
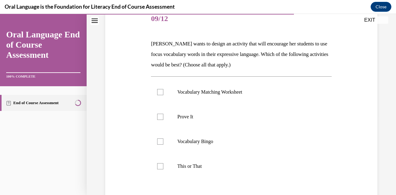
scroll to position [78, 0]
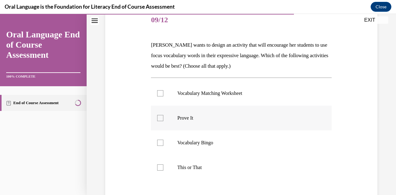
click at [158, 119] on div at bounding box center [160, 118] width 6 height 6
click at [158, 119] on input "Prove It" at bounding box center [160, 118] width 6 height 6
checkbox input "true"
click at [158, 170] on div at bounding box center [160, 168] width 6 height 6
click at [158, 170] on input "This or That" at bounding box center [160, 168] width 6 height 6
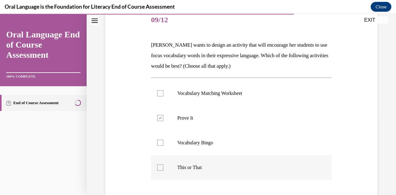
checkbox input "true"
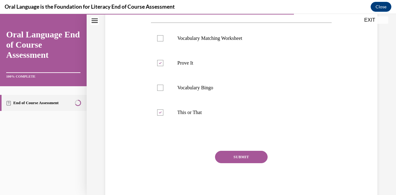
click at [240, 159] on button "SUBMIT" at bounding box center [241, 157] width 53 height 12
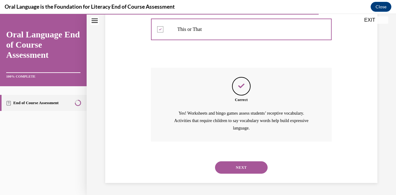
click at [240, 171] on button "NEXT" at bounding box center [241, 167] width 53 height 12
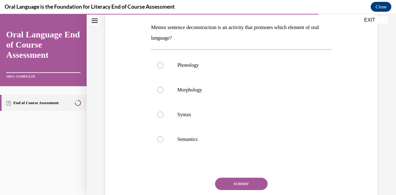
scroll to position [94, 0]
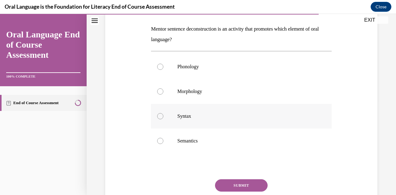
click at [161, 115] on div at bounding box center [160, 116] width 6 height 6
click at [161, 115] on input "Syntax" at bounding box center [160, 116] width 6 height 6
radio input "true"
click at [234, 186] on button "SUBMIT" at bounding box center [241, 185] width 53 height 12
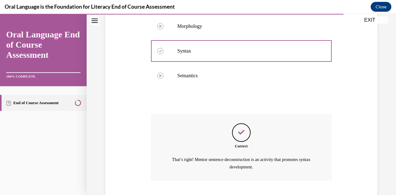
scroll to position [198, 0]
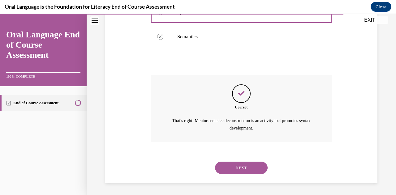
click at [237, 165] on button "NEXT" at bounding box center [241, 168] width 53 height 12
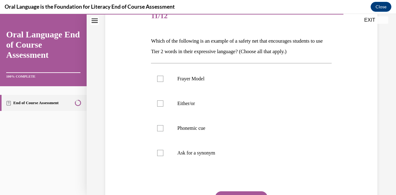
scroll to position [82, 0]
click at [158, 105] on div at bounding box center [160, 103] width 6 height 6
click at [158, 105] on input "Either/or" at bounding box center [160, 103] width 6 height 6
checkbox input "true"
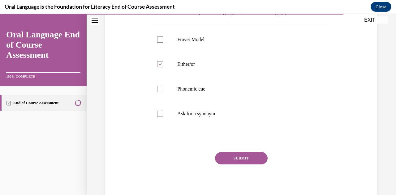
scroll to position [123, 0]
click at [234, 160] on button "SUBMIT" at bounding box center [241, 157] width 53 height 12
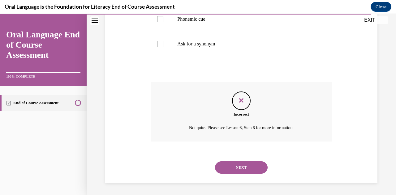
click at [242, 164] on button "NEXT" at bounding box center [241, 167] width 53 height 12
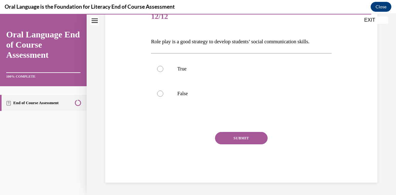
scroll to position [19, 0]
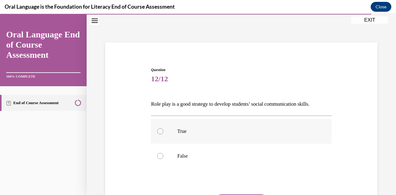
click at [153, 127] on label "True" at bounding box center [241, 131] width 180 height 25
click at [157, 128] on input "True" at bounding box center [160, 131] width 6 height 6
radio input "true"
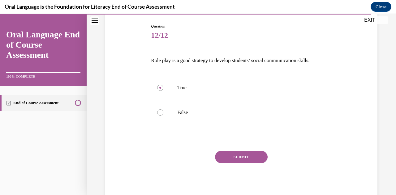
click at [259, 155] on button "SUBMIT" at bounding box center [241, 157] width 53 height 12
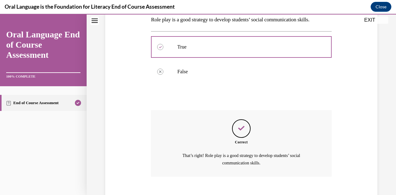
scroll to position [138, 0]
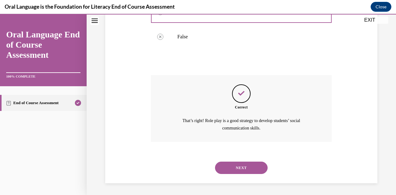
click at [241, 168] on button "NEXT" at bounding box center [241, 168] width 53 height 12
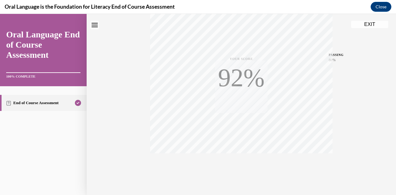
scroll to position [136, 0]
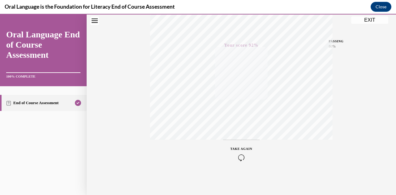
click at [239, 157] on icon "button" at bounding box center [241, 157] width 22 height 7
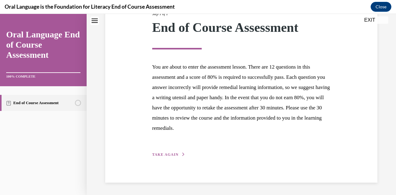
scroll to position [88, 0]
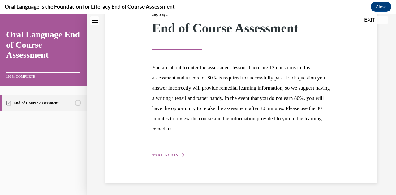
click at [161, 159] on div "Step 1 of 1 End of Course Assessment You are about to enter the assessment less…" at bounding box center [241, 78] width 272 height 211
click at [162, 154] on span "TAKE AGAIN" at bounding box center [165, 155] width 26 height 4
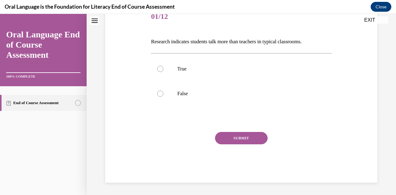
scroll to position [19, 0]
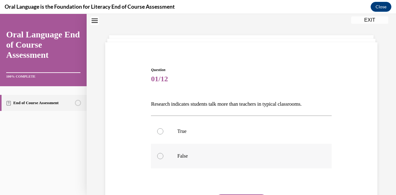
click at [161, 155] on div at bounding box center [160, 156] width 6 height 6
click at [161, 155] on input "False" at bounding box center [160, 156] width 6 height 6
radio input "true"
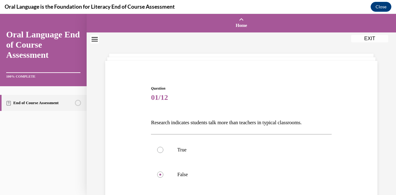
scroll to position [62, 0]
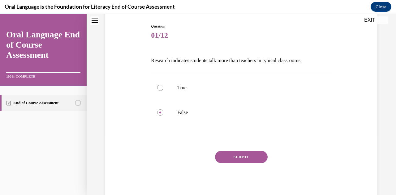
click at [240, 157] on button "SUBMIT" at bounding box center [241, 157] width 53 height 12
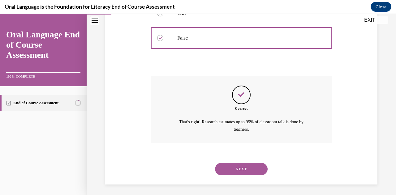
click at [240, 167] on button "NEXT" at bounding box center [241, 169] width 53 height 12
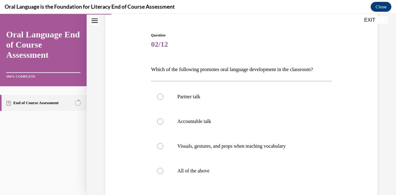
scroll to position [112, 0]
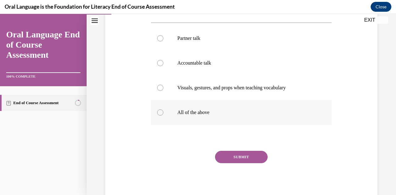
click at [161, 109] on label "All of the above" at bounding box center [241, 112] width 180 height 25
click at [161, 110] on input "All of the above" at bounding box center [160, 113] width 6 height 6
radio input "true"
click at [231, 157] on button "SUBMIT" at bounding box center [241, 157] width 53 height 12
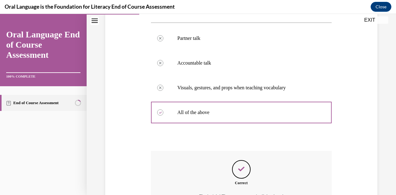
scroll to position [181, 0]
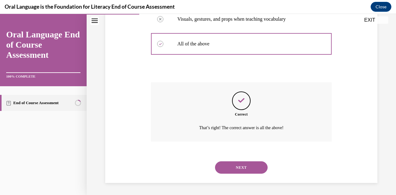
click at [250, 162] on button "NEXT" at bounding box center [241, 167] width 53 height 12
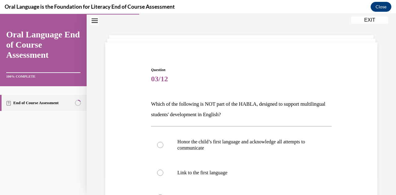
scroll to position [119, 0]
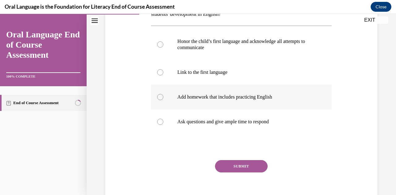
click at [159, 98] on div at bounding box center [160, 97] width 6 height 6
click at [159, 98] on input "Add homework that includes practicing English" at bounding box center [160, 97] width 6 height 6
radio input "true"
click at [215, 171] on div "SUBMIT" at bounding box center [241, 175] width 180 height 31
click at [230, 164] on button "SUBMIT" at bounding box center [241, 166] width 53 height 12
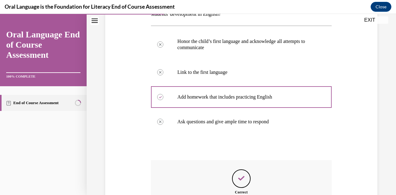
scroll to position [208, 0]
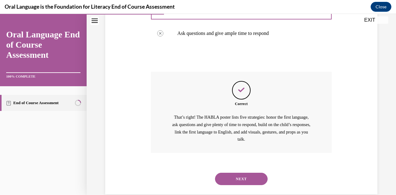
click at [245, 176] on button "NEXT" at bounding box center [241, 179] width 53 height 12
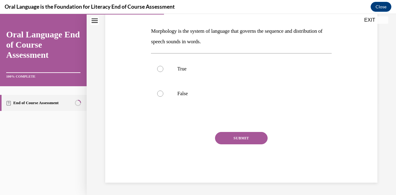
scroll to position [19, 0]
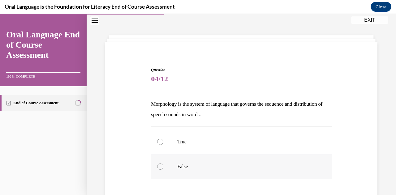
click at [158, 166] on div at bounding box center [160, 167] width 6 height 6
click at [158, 166] on input "False" at bounding box center [160, 167] width 6 height 6
radio input "true"
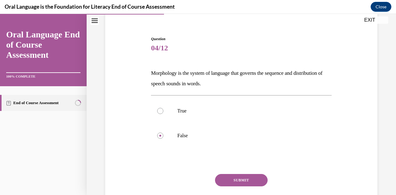
scroll to position [73, 0]
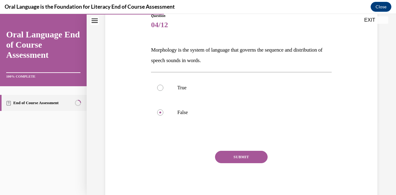
click at [239, 156] on button "SUBMIT" at bounding box center [241, 157] width 53 height 12
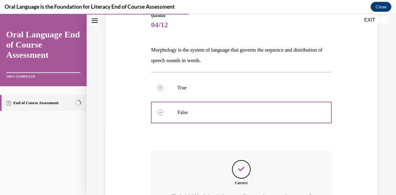
scroll to position [156, 0]
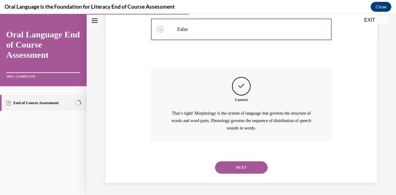
click at [239, 165] on button "NEXT" at bounding box center [241, 167] width 53 height 12
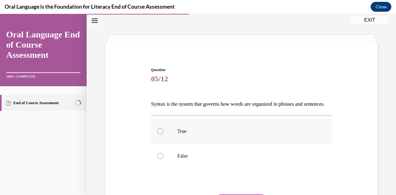
click at [159, 135] on div at bounding box center [160, 131] width 6 height 6
click at [159, 135] on input "True" at bounding box center [160, 131] width 6 height 6
radio input "true"
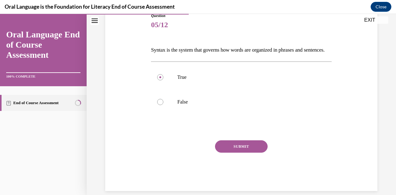
click at [238, 153] on button "SUBMIT" at bounding box center [241, 146] width 53 height 12
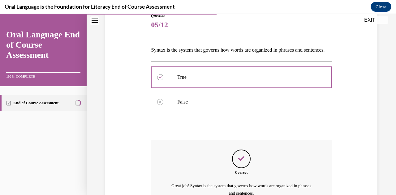
scroll to position [144, 0]
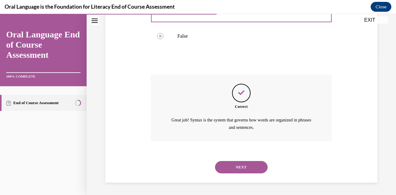
click at [256, 172] on button "NEXT" at bounding box center [241, 167] width 53 height 12
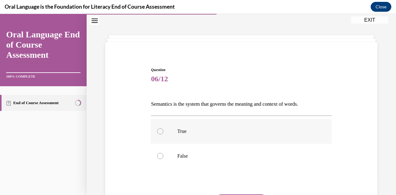
click at [160, 130] on div at bounding box center [160, 131] width 6 height 6
click at [160, 130] on input "True" at bounding box center [160, 131] width 6 height 6
radio input "true"
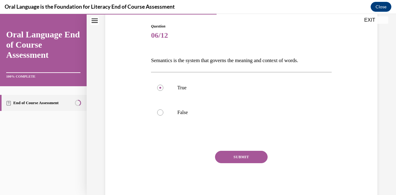
click at [238, 153] on button "SUBMIT" at bounding box center [241, 157] width 53 height 12
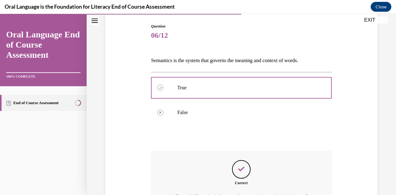
scroll to position [138, 0]
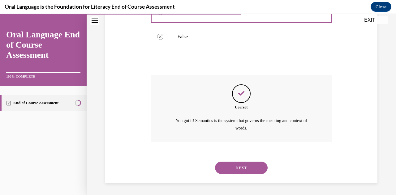
click at [233, 171] on button "NEXT" at bounding box center [241, 168] width 53 height 12
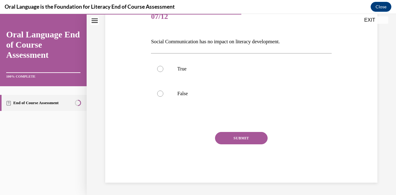
scroll to position [19, 0]
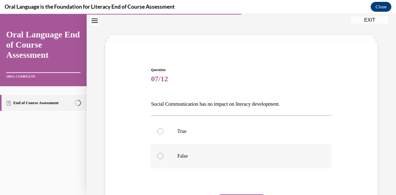
click at [160, 157] on div at bounding box center [160, 156] width 6 height 6
click at [160, 157] on input "False" at bounding box center [160, 156] width 6 height 6
radio input "true"
click at [375, 94] on div "Question 07/12 Social Communication has no impact on literacy development. True…" at bounding box center [241, 136] width 309 height 243
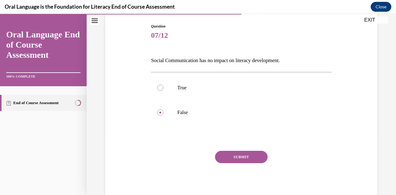
click at [242, 155] on button "SUBMIT" at bounding box center [241, 157] width 53 height 12
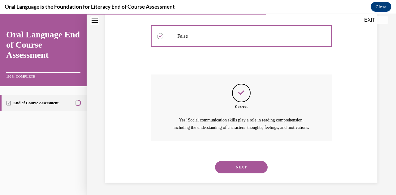
click at [237, 170] on button "NEXT" at bounding box center [241, 167] width 53 height 12
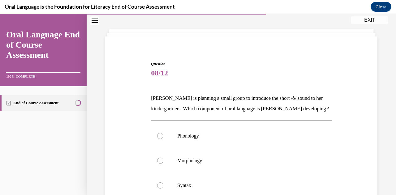
scroll to position [46, 0]
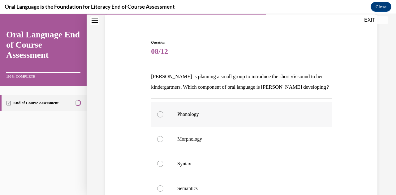
click at [162, 118] on div at bounding box center [160, 114] width 6 height 6
click at [162, 118] on input "Phonology" at bounding box center [160, 114] width 6 height 6
radio input "true"
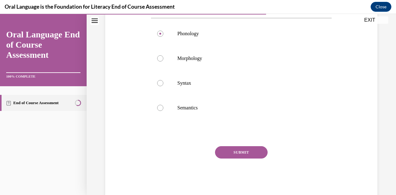
scroll to position [133, 0]
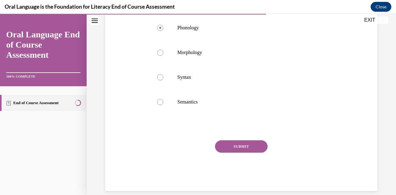
click at [236, 153] on button "SUBMIT" at bounding box center [241, 146] width 53 height 12
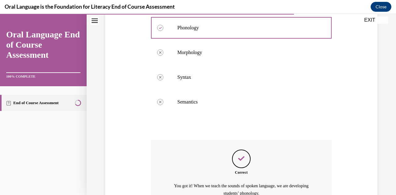
drag, startPoint x: 391, startPoint y: 114, endPoint x: 384, endPoint y: 173, distance: 58.8
click at [384, 173] on div "Question 08/12 Mrs. Coleman is planning a small group to introduce the short /ŏ…" at bounding box center [241, 80] width 309 height 361
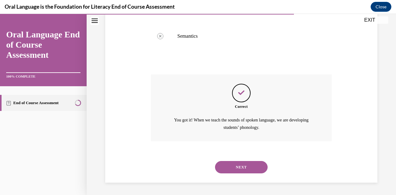
click at [254, 169] on button "NEXT" at bounding box center [241, 167] width 53 height 12
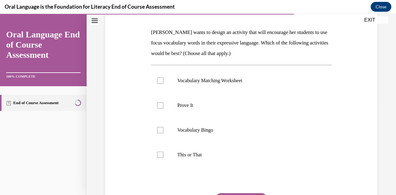
scroll to position [95, 0]
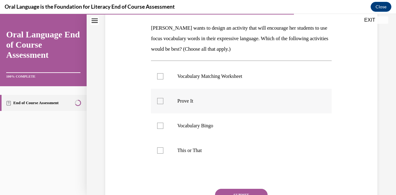
click at [158, 99] on div at bounding box center [160, 101] width 6 height 6
click at [158, 99] on input "Prove It" at bounding box center [160, 101] width 6 height 6
checkbox input "true"
click at [159, 151] on div at bounding box center [160, 151] width 6 height 6
click at [159, 151] on input "This or That" at bounding box center [160, 151] width 6 height 6
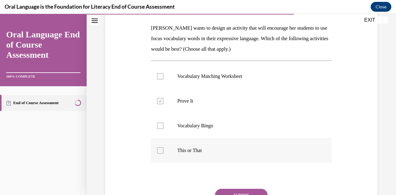
checkbox input "true"
click at [249, 191] on button "SUBMIT" at bounding box center [241, 195] width 53 height 12
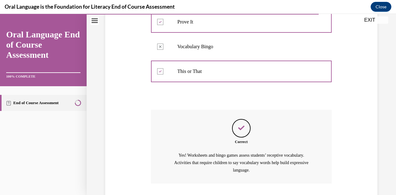
scroll to position [216, 0]
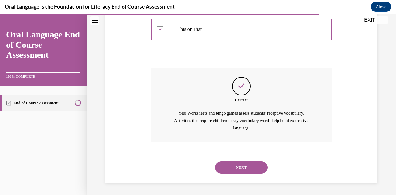
click at [252, 167] on button "NEXT" at bounding box center [241, 167] width 53 height 12
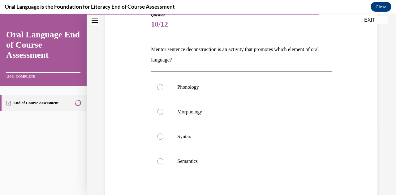
scroll to position [78, 0]
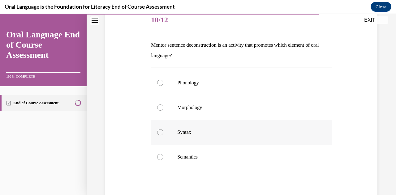
click at [161, 131] on div at bounding box center [160, 132] width 6 height 6
click at [161, 131] on input "Syntax" at bounding box center [160, 132] width 6 height 6
radio input "true"
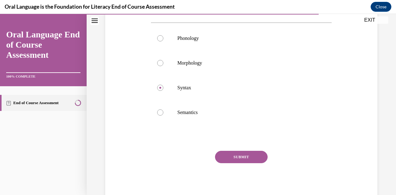
click at [237, 157] on button "SUBMIT" at bounding box center [241, 157] width 53 height 12
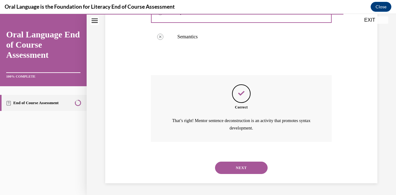
click at [243, 169] on button "NEXT" at bounding box center [241, 168] width 53 height 12
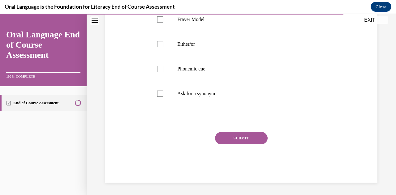
scroll to position [19, 0]
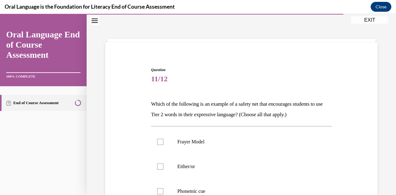
click at [362, 79] on div "Question 11/12 Which of the following is an example of a safety net that encour…" at bounding box center [241, 177] width 275 height 257
click at [161, 143] on div at bounding box center [160, 142] width 6 height 6
click at [161, 143] on input "Frayer Model" at bounding box center [160, 142] width 6 height 6
checkbox input "true"
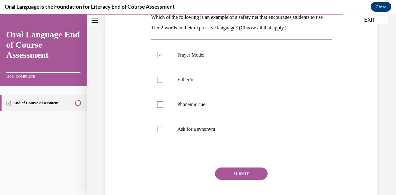
scroll to position [105, 0]
click at [232, 173] on button "SUBMIT" at bounding box center [241, 174] width 53 height 12
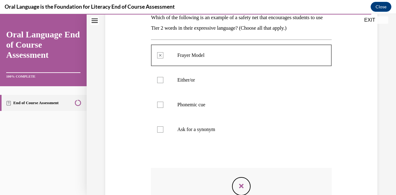
scroll to position [186, 0]
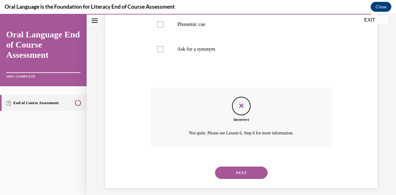
click at [239, 170] on button "NEXT" at bounding box center [241, 173] width 53 height 12
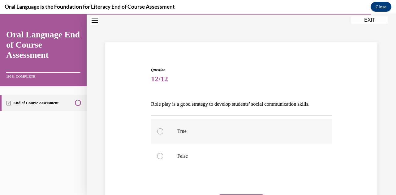
click at [153, 130] on label "True" at bounding box center [241, 131] width 180 height 25
click at [157, 130] on input "True" at bounding box center [160, 131] width 6 height 6
radio input "true"
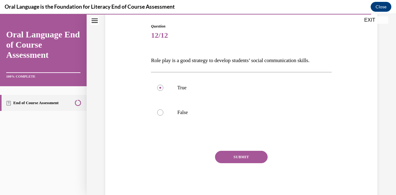
click at [248, 157] on button "SUBMIT" at bounding box center [241, 157] width 53 height 12
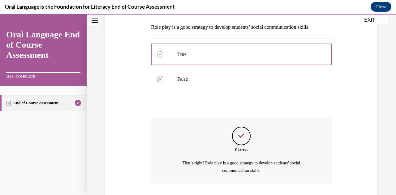
scroll to position [125, 0]
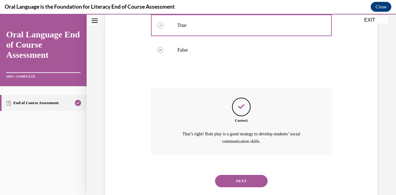
click at [237, 179] on button "NEXT" at bounding box center [241, 181] width 53 height 12
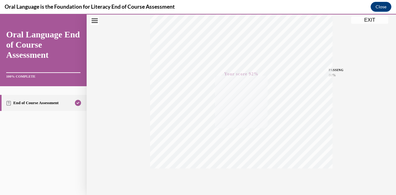
scroll to position [136, 0]
click at [235, 146] on button "TAKE AGAIN" at bounding box center [241, 154] width 37 height 28
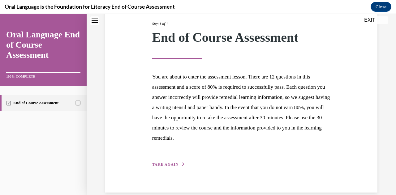
scroll to position [88, 0]
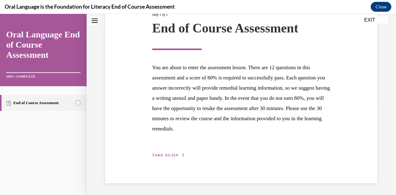
click at [161, 157] on span "TAKE AGAIN" at bounding box center [165, 155] width 26 height 4
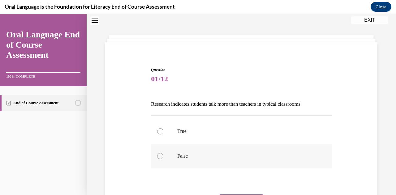
click at [160, 156] on div at bounding box center [160, 156] width 6 height 6
click at [160, 156] on input "False" at bounding box center [160, 156] width 6 height 6
radio input "true"
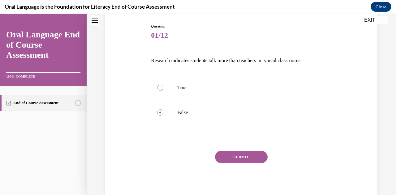
click at [250, 156] on button "SUBMIT" at bounding box center [241, 157] width 53 height 12
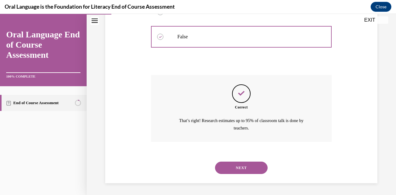
click at [245, 167] on button "NEXT" at bounding box center [241, 168] width 53 height 12
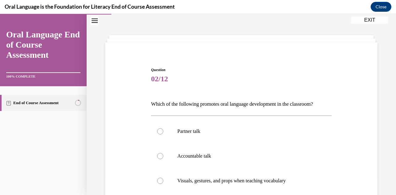
scroll to position [110, 0]
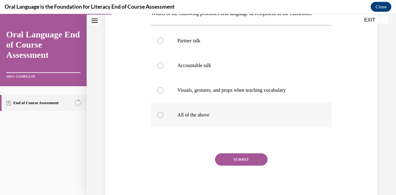
click at [161, 116] on div at bounding box center [160, 115] width 6 height 6
click at [161, 116] on input "All of the above" at bounding box center [160, 115] width 6 height 6
radio input "true"
click at [242, 164] on button "SUBMIT" at bounding box center [241, 159] width 53 height 12
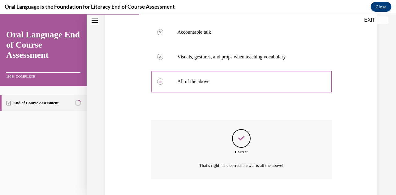
scroll to position [181, 0]
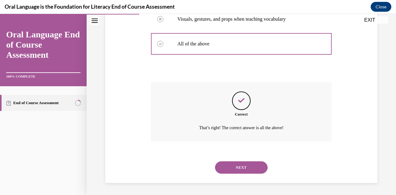
click at [235, 167] on button "NEXT" at bounding box center [241, 167] width 53 height 12
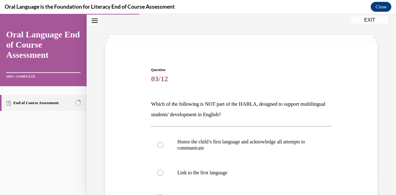
scroll to position [87, 0]
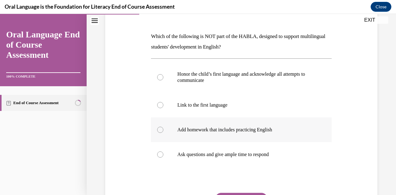
click at [160, 130] on div at bounding box center [160, 130] width 6 height 6
click at [160, 130] on input "Add homework that includes practicing English" at bounding box center [160, 130] width 6 height 6
radio input "true"
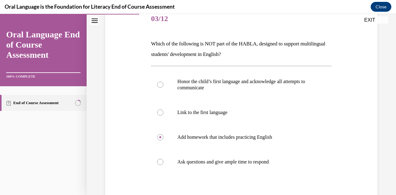
scroll to position [129, 0]
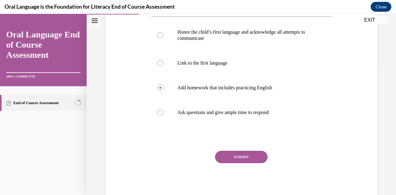
click at [242, 153] on button "SUBMIT" at bounding box center [241, 157] width 53 height 12
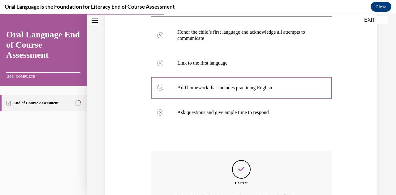
scroll to position [219, 0]
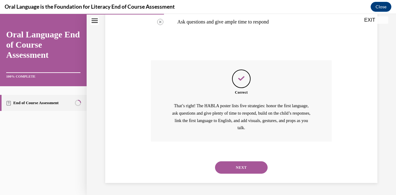
click at [240, 168] on button "NEXT" at bounding box center [241, 167] width 53 height 12
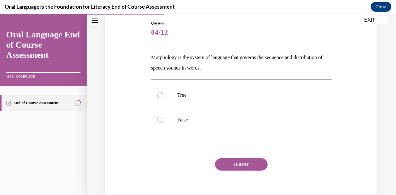
scroll to position [66, 0]
click at [158, 118] on div at bounding box center [160, 119] width 6 height 6
click at [158, 118] on input "False" at bounding box center [160, 119] width 6 height 6
radio input "true"
click at [248, 166] on button "SUBMIT" at bounding box center [241, 164] width 53 height 12
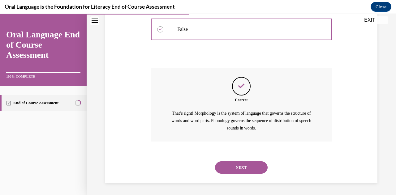
click at [241, 165] on button "NEXT" at bounding box center [241, 167] width 53 height 12
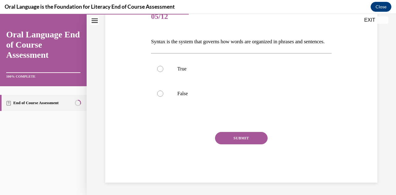
scroll to position [19, 0]
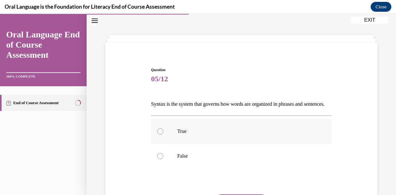
click at [158, 135] on div at bounding box center [160, 131] width 6 height 6
click at [158, 135] on input "True" at bounding box center [160, 131] width 6 height 6
radio input "true"
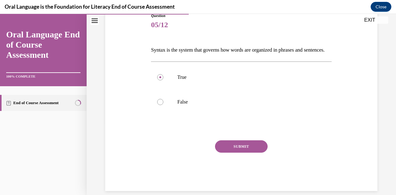
click at [234, 153] on button "SUBMIT" at bounding box center [241, 146] width 53 height 12
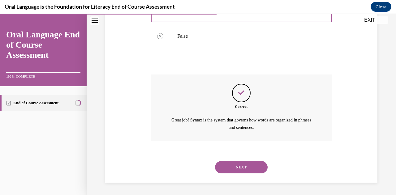
click at [255, 166] on button "NEXT" at bounding box center [241, 167] width 53 height 12
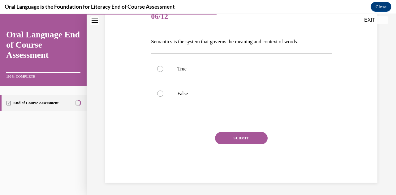
scroll to position [19, 0]
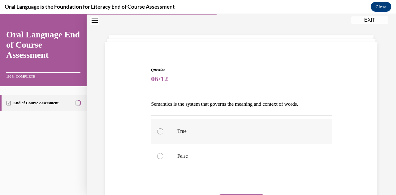
click at [157, 129] on label "True" at bounding box center [241, 131] width 180 height 25
click at [157, 129] on input "True" at bounding box center [160, 131] width 6 height 6
radio input "true"
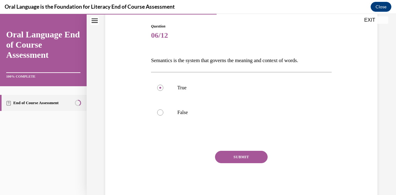
click at [236, 160] on button "SUBMIT" at bounding box center [241, 157] width 53 height 12
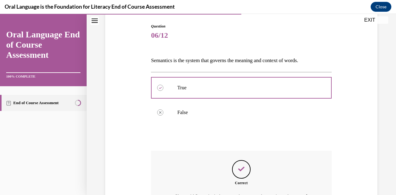
scroll to position [54, 0]
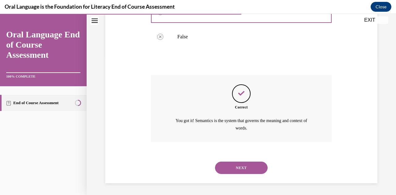
click at [243, 166] on button "NEXT" at bounding box center [241, 168] width 53 height 12
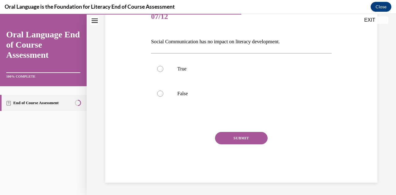
scroll to position [19, 0]
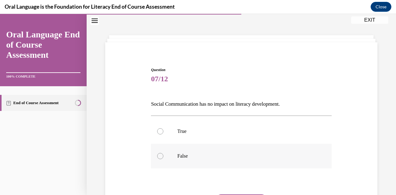
click at [158, 155] on div at bounding box center [160, 156] width 6 height 6
click at [158, 155] on input "False" at bounding box center [160, 156] width 6 height 6
radio input "true"
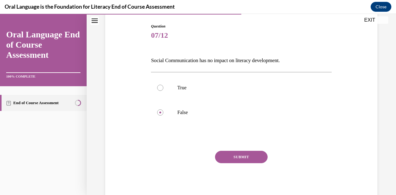
click at [241, 157] on button "SUBMIT" at bounding box center [241, 157] width 53 height 12
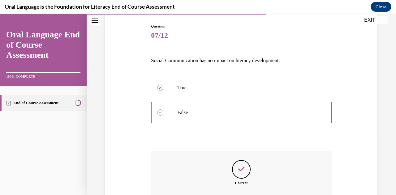
scroll to position [146, 0]
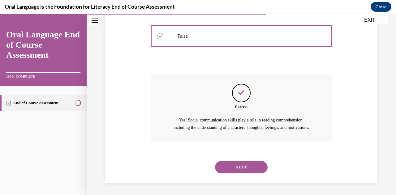
click at [231, 173] on button "NEXT" at bounding box center [241, 167] width 53 height 12
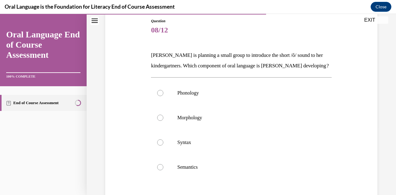
scroll to position [73, 0]
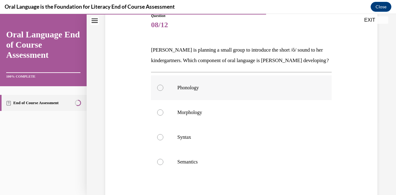
click at [157, 91] on div at bounding box center [160, 88] width 6 height 6
click at [157, 91] on input "Phonology" at bounding box center [160, 88] width 6 height 6
radio input "true"
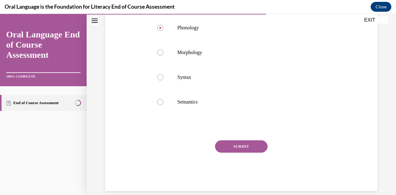
click at [248, 153] on button "SUBMIT" at bounding box center [241, 146] width 53 height 12
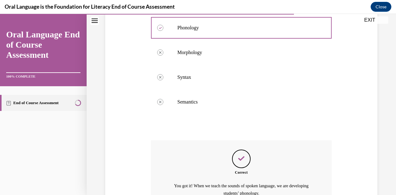
scroll to position [209, 0]
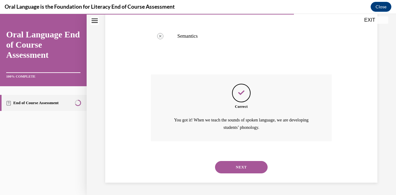
click at [239, 167] on button "NEXT" at bounding box center [241, 167] width 53 height 12
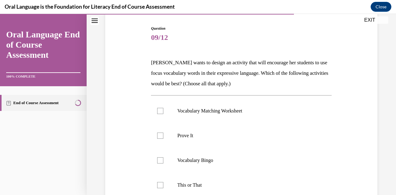
scroll to position [75, 0]
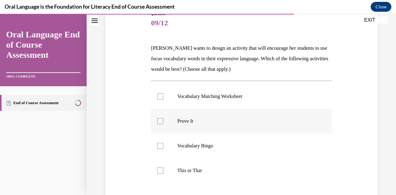
click at [157, 122] on div at bounding box center [160, 121] width 6 height 6
click at [157, 122] on input "Prove It" at bounding box center [160, 121] width 6 height 6
checkbox input "true"
click at [160, 172] on div at bounding box center [160, 171] width 6 height 6
click at [160, 172] on input "This or That" at bounding box center [160, 171] width 6 height 6
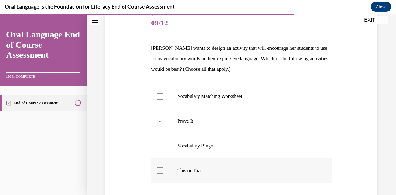
checkbox input "true"
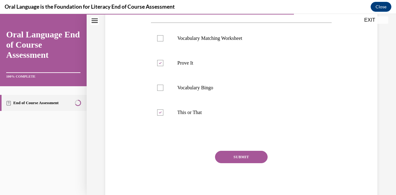
click at [234, 154] on button "SUBMIT" at bounding box center [241, 157] width 53 height 12
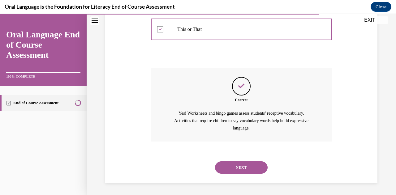
click at [264, 167] on button "NEXT" at bounding box center [241, 167] width 53 height 12
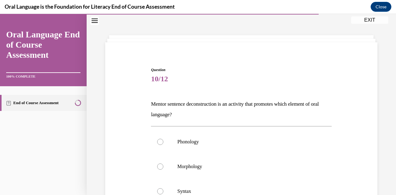
scroll to position [83, 0]
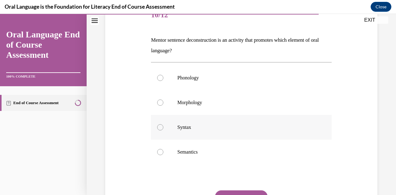
click at [159, 128] on div at bounding box center [160, 127] width 6 height 6
click at [159, 128] on input "Syntax" at bounding box center [160, 127] width 6 height 6
radio input "true"
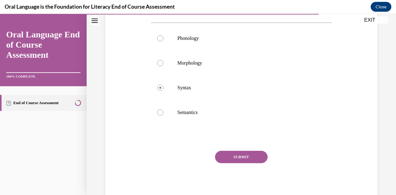
click at [238, 153] on button "SUBMIT" at bounding box center [241, 157] width 53 height 12
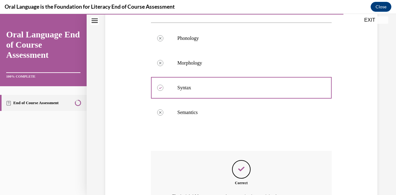
scroll to position [198, 0]
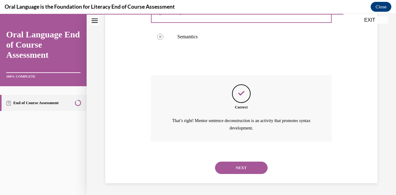
click at [238, 169] on button "NEXT" at bounding box center [241, 168] width 53 height 12
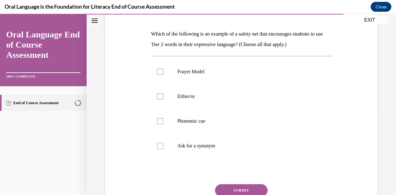
scroll to position [100, 0]
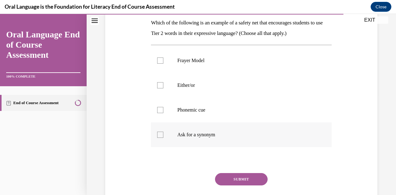
click at [161, 134] on div at bounding box center [160, 135] width 6 height 6
click at [161, 134] on input "Ask for a synonym" at bounding box center [160, 135] width 6 height 6
checkbox input "true"
drag, startPoint x: 160, startPoint y: 109, endPoint x: 158, endPoint y: 86, distance: 23.0
click at [158, 86] on div at bounding box center [160, 85] width 6 height 6
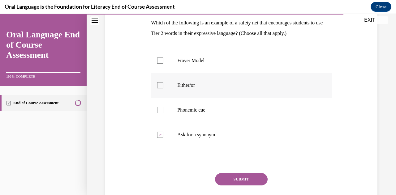
click at [158, 86] on input "Either/or" at bounding box center [160, 85] width 6 height 6
checkbox input "true"
click at [161, 109] on div at bounding box center [160, 110] width 6 height 6
click at [161, 109] on input "Phonemic cue" at bounding box center [160, 110] width 6 height 6
checkbox input "true"
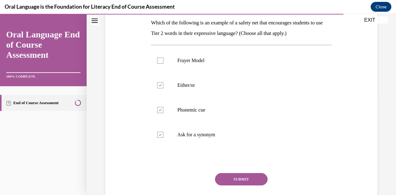
click at [241, 179] on button "SUBMIT" at bounding box center [241, 179] width 53 height 12
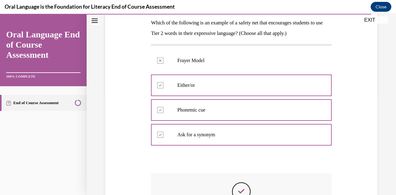
click at [322, 5] on div "Oral Language is the Foundation for Literacy End of Course Assessment Close" at bounding box center [198, 7] width 396 height 14
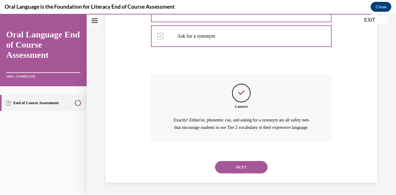
scroll to position [206, 0]
click at [349, 49] on div "Question 11/12 Which of the following is an example of a safety net that encour…" at bounding box center [241, 26] width 275 height 314
click at [242, 166] on button "NEXT" at bounding box center [241, 167] width 53 height 12
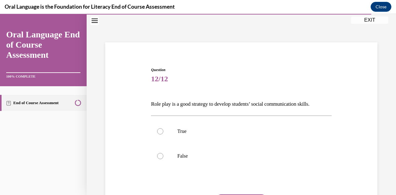
scroll to position [62, 0]
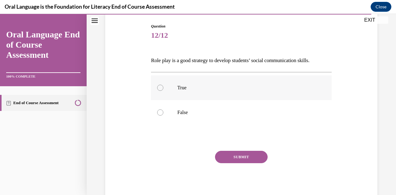
click at [162, 86] on label "True" at bounding box center [241, 87] width 180 height 25
click at [162, 86] on input "True" at bounding box center [160, 88] width 6 height 6
radio input "true"
click at [239, 156] on button "SUBMIT" at bounding box center [241, 157] width 53 height 12
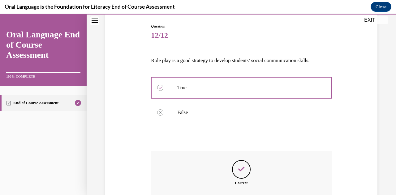
scroll to position [138, 0]
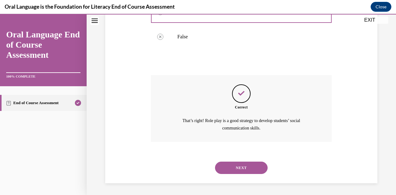
click at [234, 174] on div "NEXT" at bounding box center [241, 168] width 180 height 25
click at [235, 169] on button "NEXT" at bounding box center [241, 168] width 53 height 12
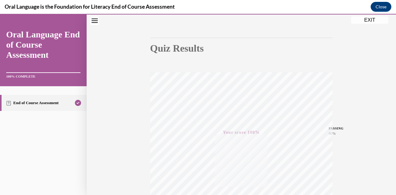
scroll to position [49, 0]
click at [365, 21] on button "EXIT" at bounding box center [369, 19] width 37 height 7
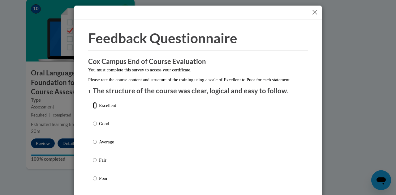
click at [93, 109] on input "Excellent" at bounding box center [95, 105] width 4 height 7
radio input "true"
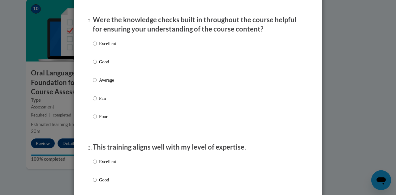
scroll to position [192, 0]
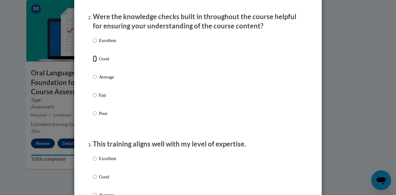
click at [93, 62] on input "Good" at bounding box center [95, 58] width 4 height 7
radio input "true"
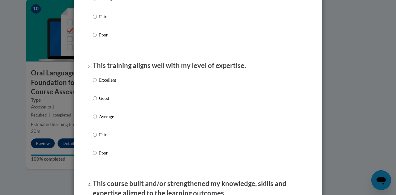
scroll to position [293, 0]
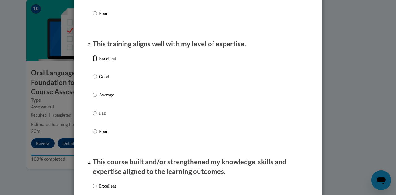
click at [93, 62] on input "Excellent" at bounding box center [95, 58] width 4 height 7
radio input "true"
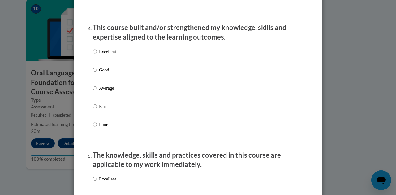
scroll to position [432, 0]
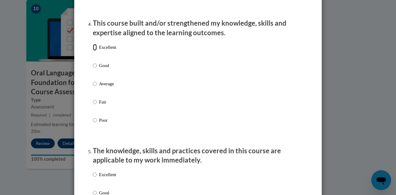
click at [93, 51] on input "Excellent" at bounding box center [95, 47] width 4 height 7
radio input "true"
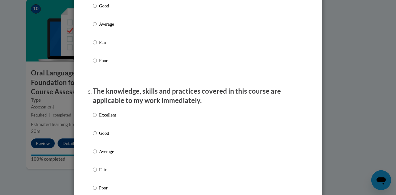
scroll to position [556, 0]
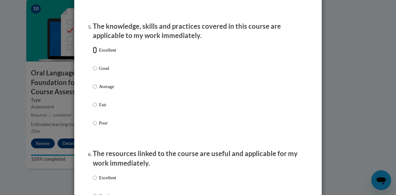
click at [93, 54] on input "Excellent" at bounding box center [95, 50] width 4 height 7
radio input "true"
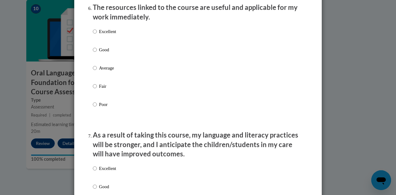
scroll to position [705, 0]
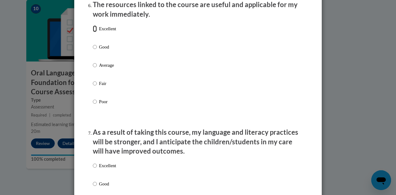
click at [93, 32] on input "Excellent" at bounding box center [95, 28] width 4 height 7
radio input "true"
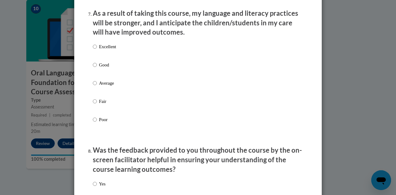
scroll to position [829, 0]
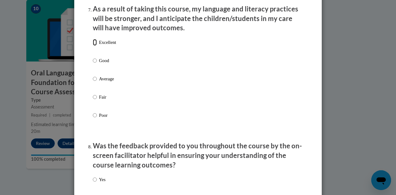
click at [93, 46] on input "Excellent" at bounding box center [95, 42] width 4 height 7
radio input "true"
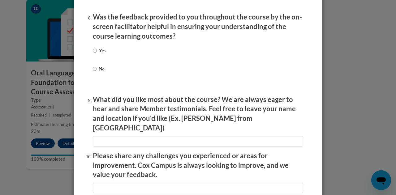
scroll to position [968, 0]
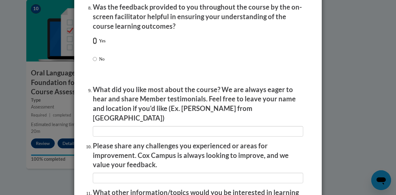
click at [93, 44] on input "Yes" at bounding box center [95, 40] width 4 height 7
radio input "true"
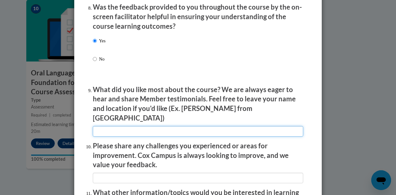
click at [136, 126] on input "textbox" at bounding box center [198, 131] width 210 height 11
type input "I like the ability to replay sections and the checks at the end helped."
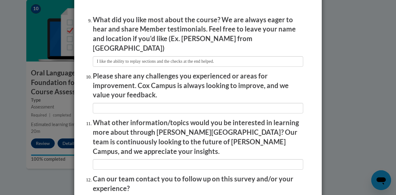
scroll to position [1042, 0]
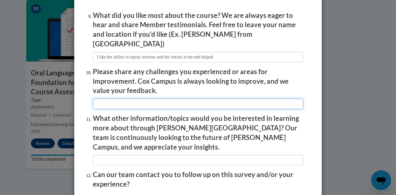
click at [104, 101] on input "textbox" at bounding box center [198, 104] width 210 height 11
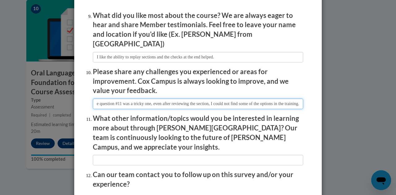
scroll to position [0, 30]
type input "The question #11 was a tricky one, even after reviewing the section, I could no…"
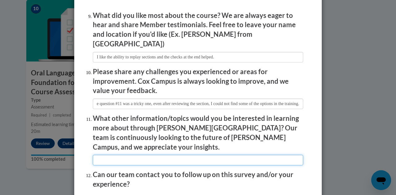
scroll to position [0, 0]
click at [162, 155] on input "textbox" at bounding box center [198, 160] width 210 height 11
type input "dyselxia"
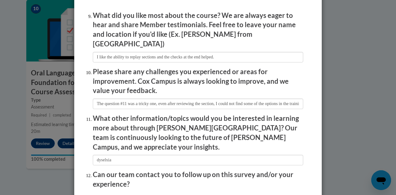
scroll to position [1091, 0]
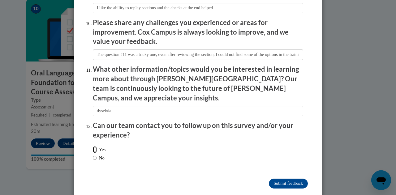
click at [93, 146] on input "Yes" at bounding box center [95, 149] width 4 height 7
radio input "true"
click at [279, 179] on input "Submit feedback" at bounding box center [288, 184] width 39 height 10
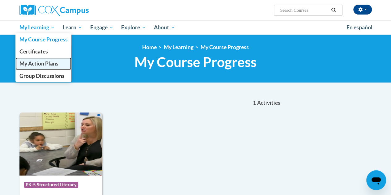
click at [47, 62] on span "My Action Plans" at bounding box center [38, 63] width 39 height 6
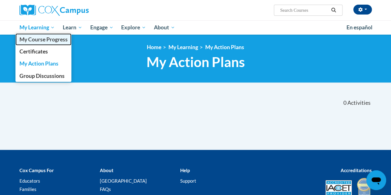
click at [46, 44] on link "My Course Progress" at bounding box center [43, 39] width 56 height 12
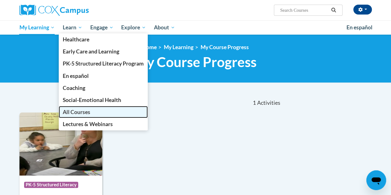
click at [82, 111] on span "All Courses" at bounding box center [77, 112] width 28 height 6
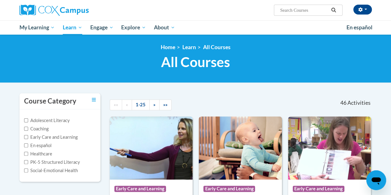
click at [137, 9] on div "[PERSON_NAME] ([GEOGRAPHIC_DATA]/[GEOGRAPHIC_DATA] UTC-05:00) My Profile Inbox …" at bounding box center [256, 8] width 241 height 16
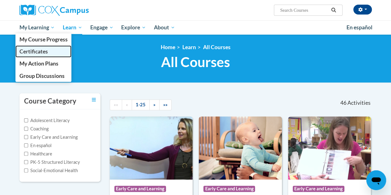
click at [39, 48] on span "Certificates" at bounding box center [33, 51] width 28 height 6
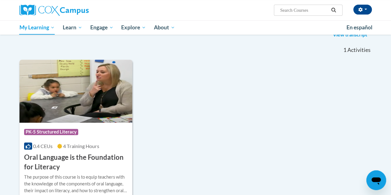
scroll to position [109, 0]
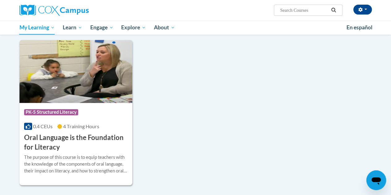
click at [389, 71] on body "Michelle Galante (America/Chicago UTC-05:00) My Profile Inbox My Transcripts Lo…" at bounding box center [195, 108] width 391 height 434
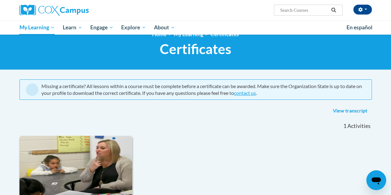
scroll to position [0, 0]
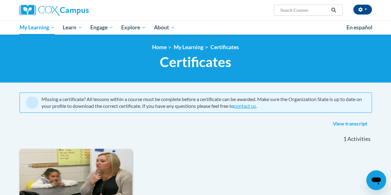
click at [133, 9] on div at bounding box center [75, 10] width 121 height 20
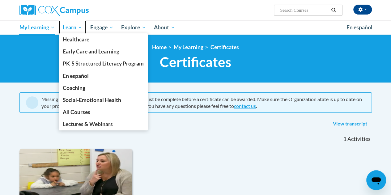
click at [79, 28] on span "Learn" at bounding box center [72, 27] width 19 height 7
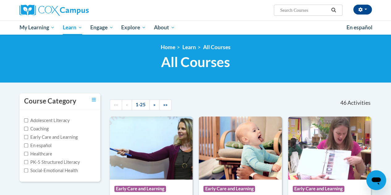
click at [289, 11] on input "Search..." at bounding box center [304, 9] width 49 height 7
type input "GaDOE"
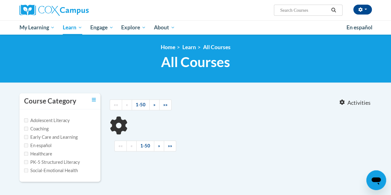
type input "GaDOE"
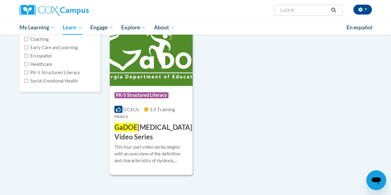
scroll to position [94, 0]
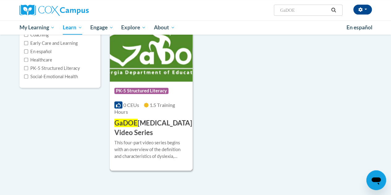
click at [149, 67] on img at bounding box center [151, 50] width 83 height 63
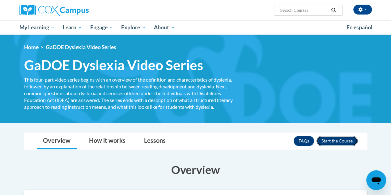
click at [338, 141] on button "Enroll" at bounding box center [337, 141] width 41 height 10
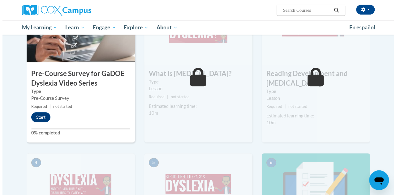
scroll to position [127, 0]
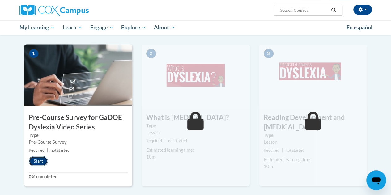
click at [32, 161] on button "Start" at bounding box center [38, 161] width 19 height 10
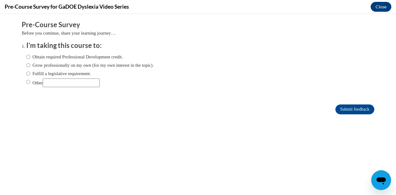
scroll to position [0, 0]
click at [26, 73] on input "Fulfill a legislative requirement." at bounding box center [28, 73] width 4 height 7
radio input "true"
click at [26, 64] on input "Grow professionally on my own (for my own interest in the topic)." at bounding box center [28, 65] width 4 height 7
radio input "true"
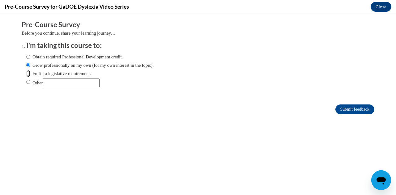
click at [26, 74] on input "Fulfill a legislative requirement." at bounding box center [28, 73] width 4 height 7
radio input "true"
click at [345, 110] on input "Submit feedback" at bounding box center [354, 110] width 39 height 10
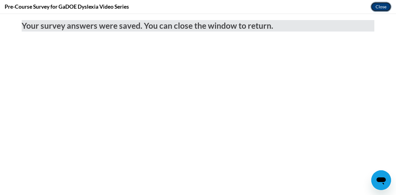
click at [378, 6] on button "Close" at bounding box center [381, 7] width 21 height 10
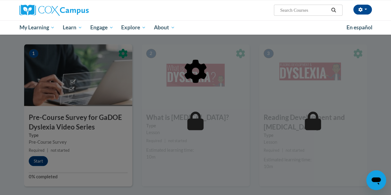
click at [37, 159] on div at bounding box center [195, 103] width 343 height 118
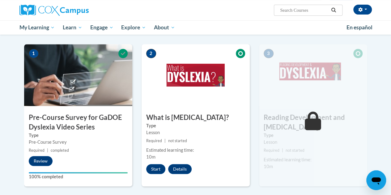
click at [187, 20] on div "[PERSON_NAME] ([GEOGRAPHIC_DATA]/[GEOGRAPHIC_DATA] UTC-05:00) My Profile Inbox …" at bounding box center [196, 10] width 362 height 20
click at [154, 167] on button "Start" at bounding box center [155, 169] width 19 height 10
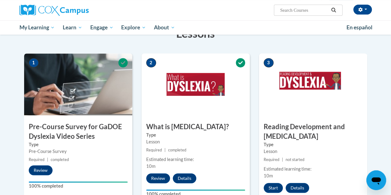
scroll to position [117, 0]
